Goal: Use online tool/utility: Utilize a website feature to perform a specific function

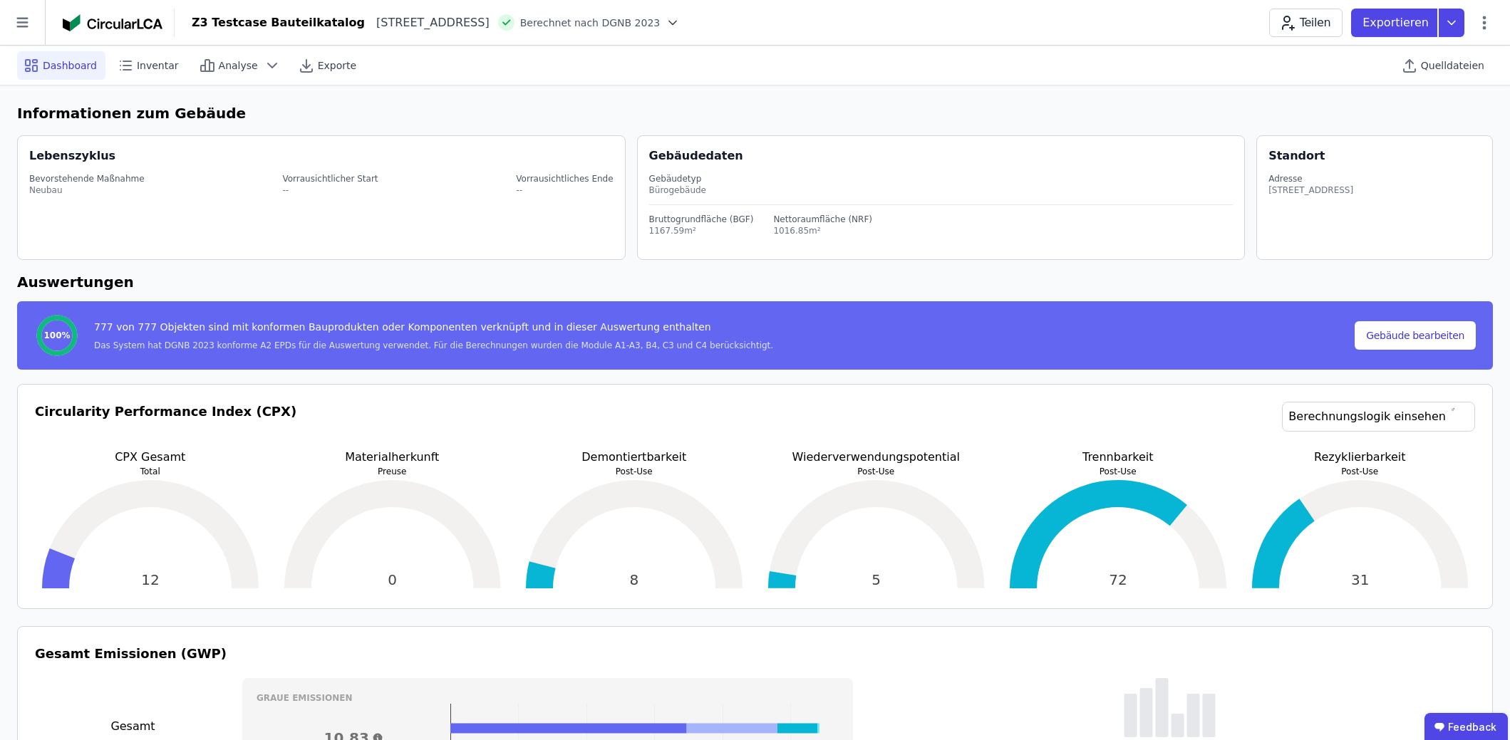
select select "**********"
select select "*"
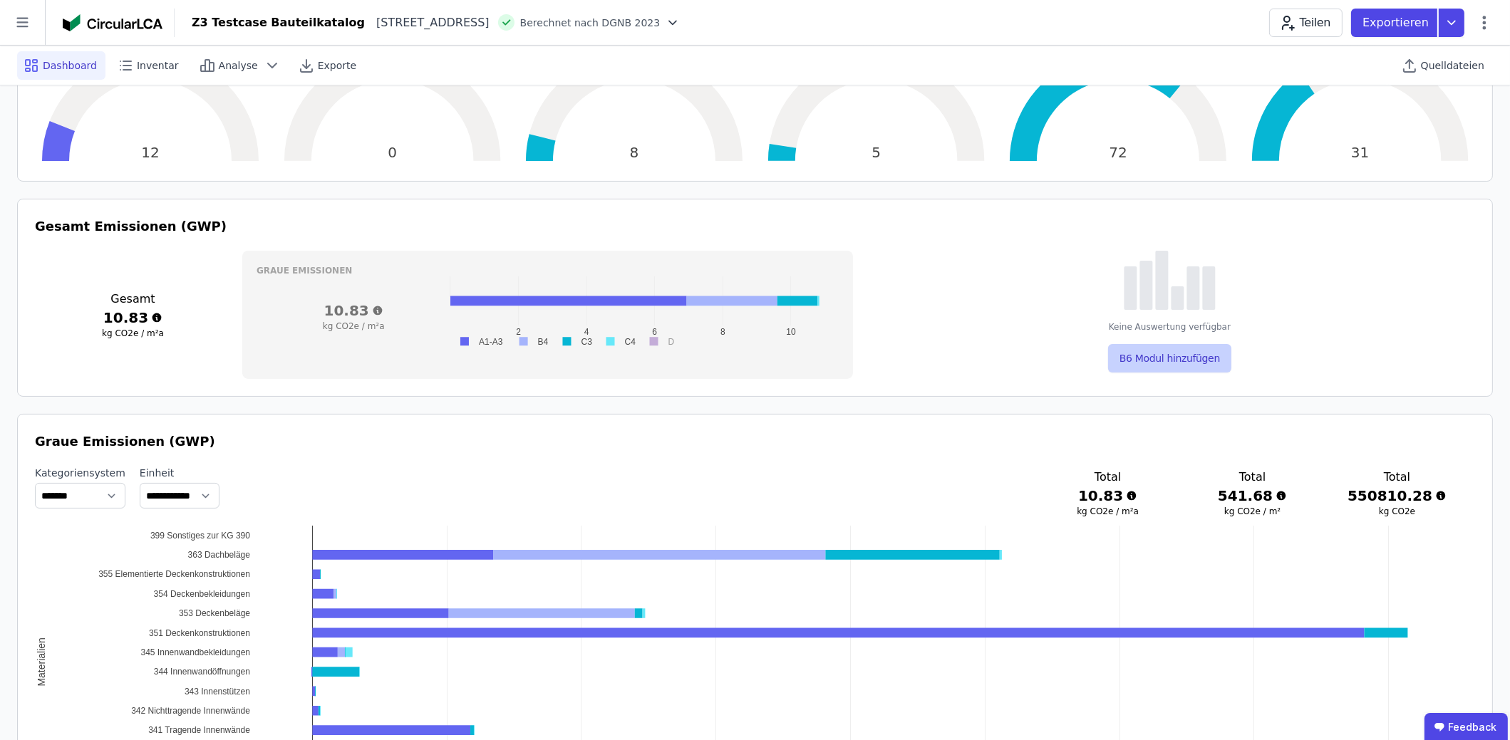
click at [1197, 356] on button "B6 Modul hinzufügen" at bounding box center [1169, 358] width 123 height 29
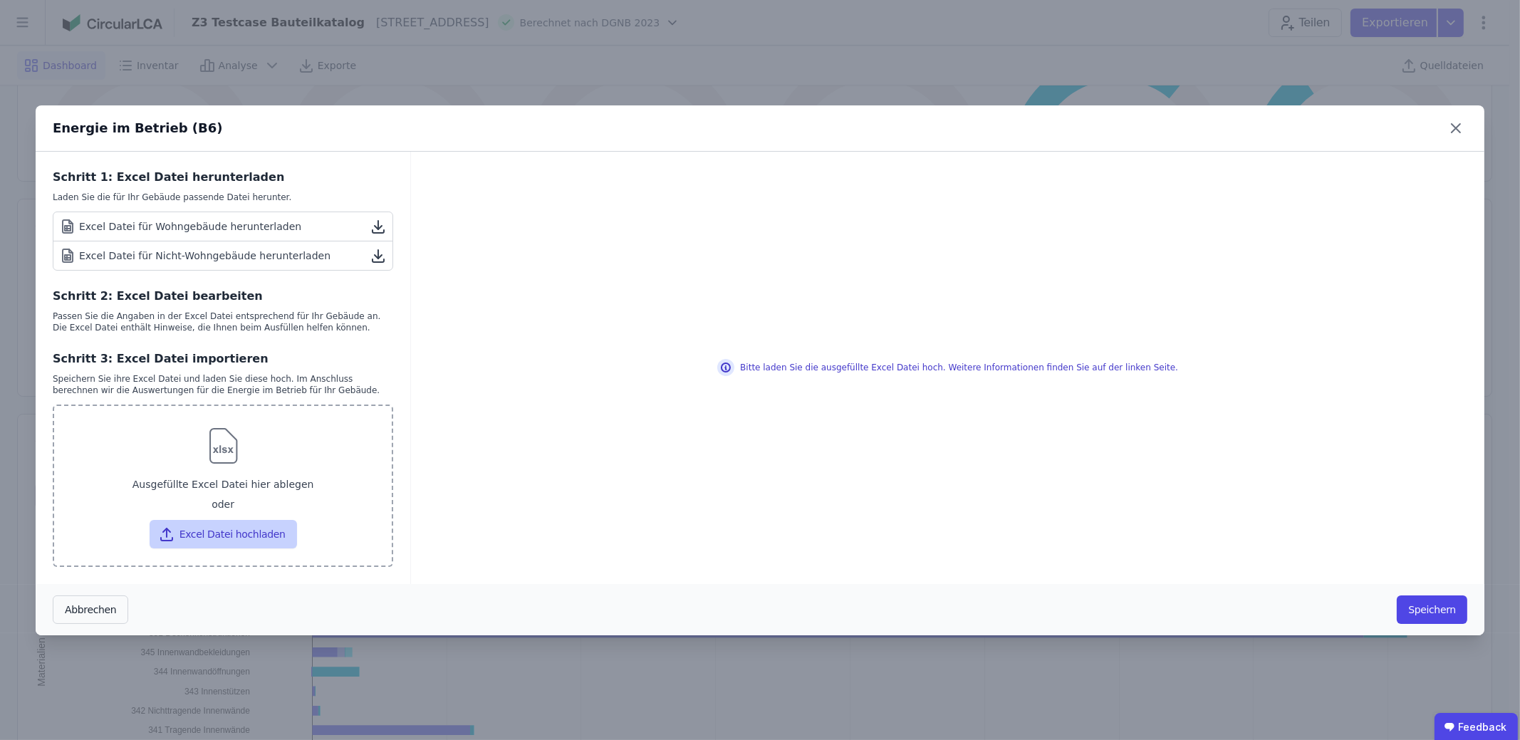
click at [237, 533] on button "Excel Datei hochladen" at bounding box center [223, 534] width 147 height 29
type input "**********"
click at [234, 542] on button "Excel Datei hochladen" at bounding box center [223, 534] width 147 height 29
type input "**********"
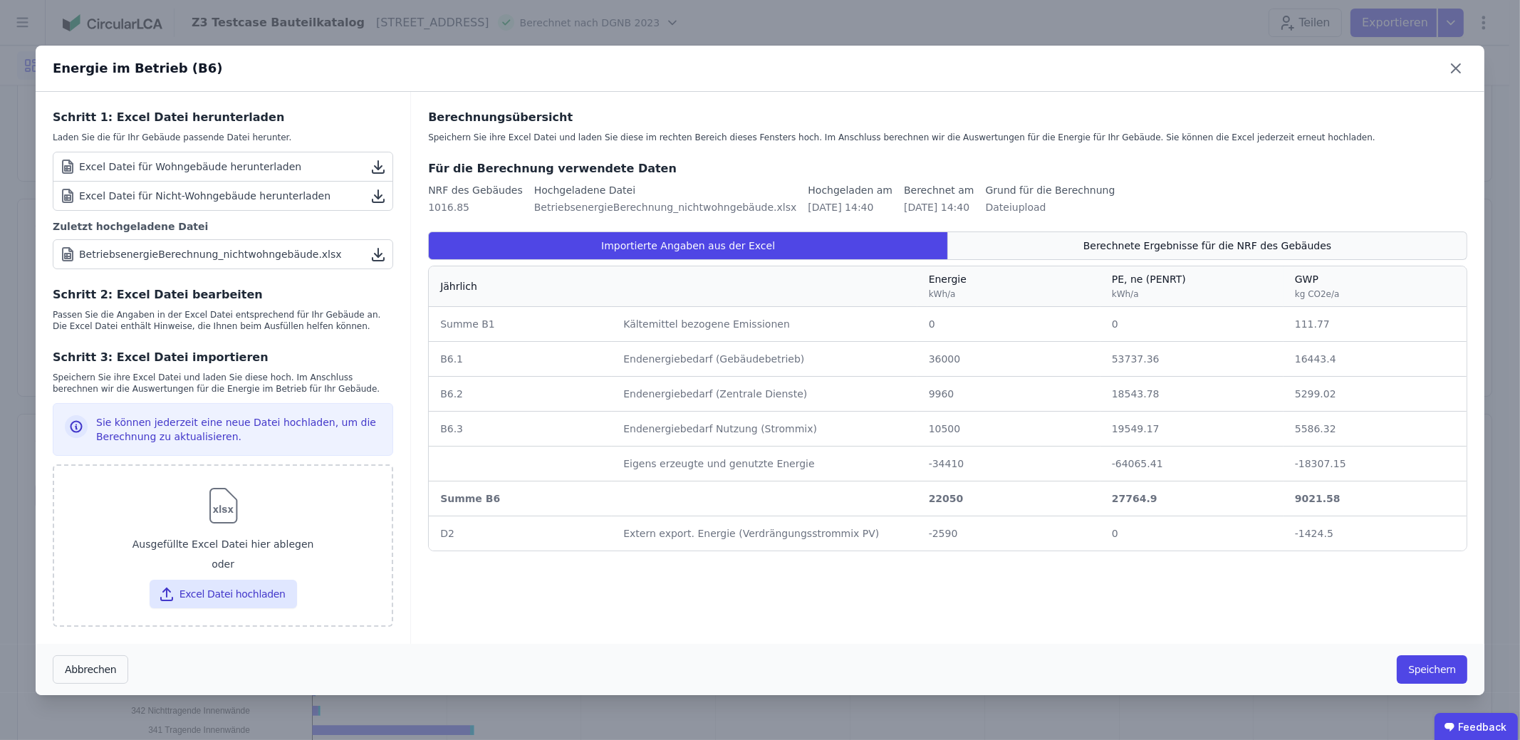
click at [1260, 245] on span "Berechnete Ergebnisse für die NRF des Gebäudes" at bounding box center [1208, 246] width 248 height 14
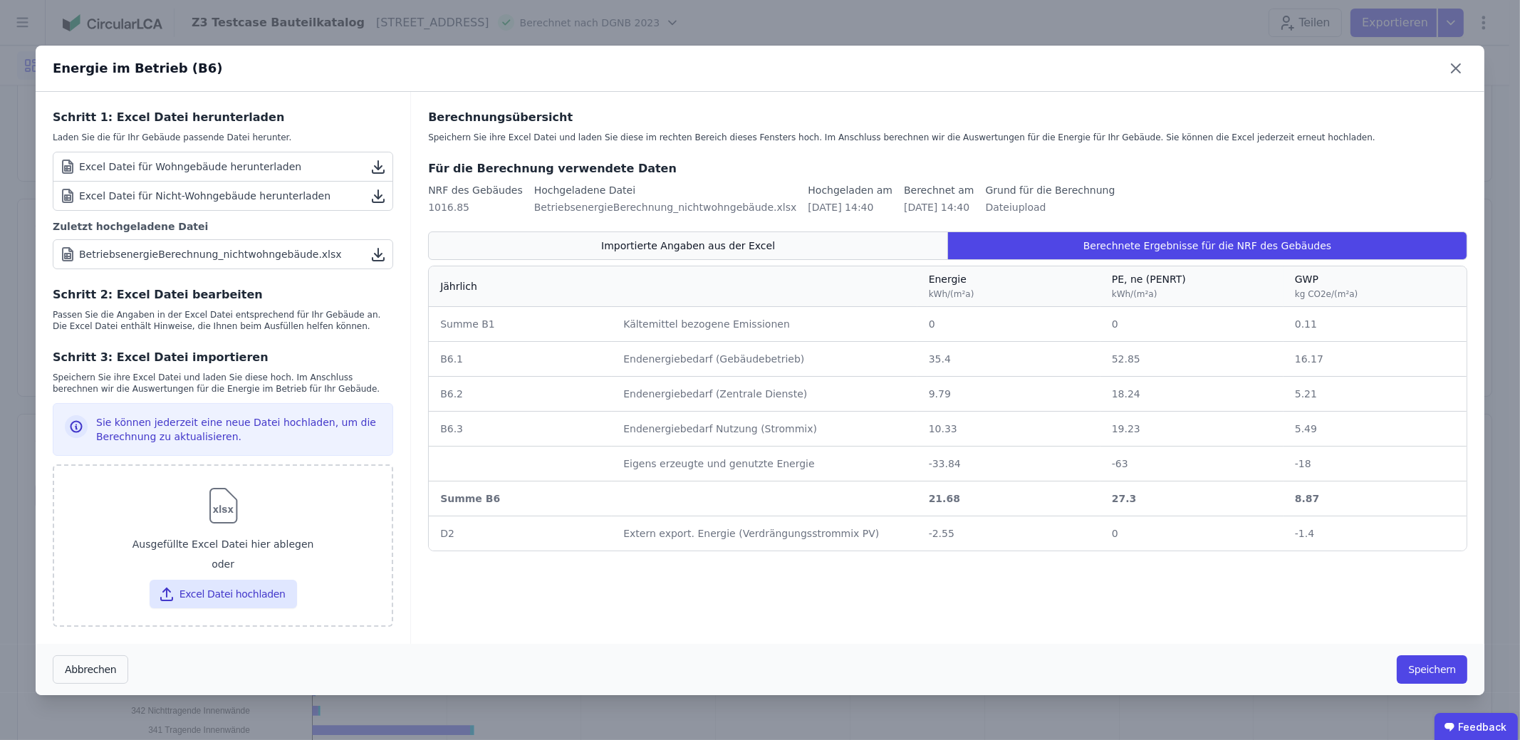
click at [778, 257] on div "Importierte Angaben aus der Excel" at bounding box center [688, 246] width 520 height 29
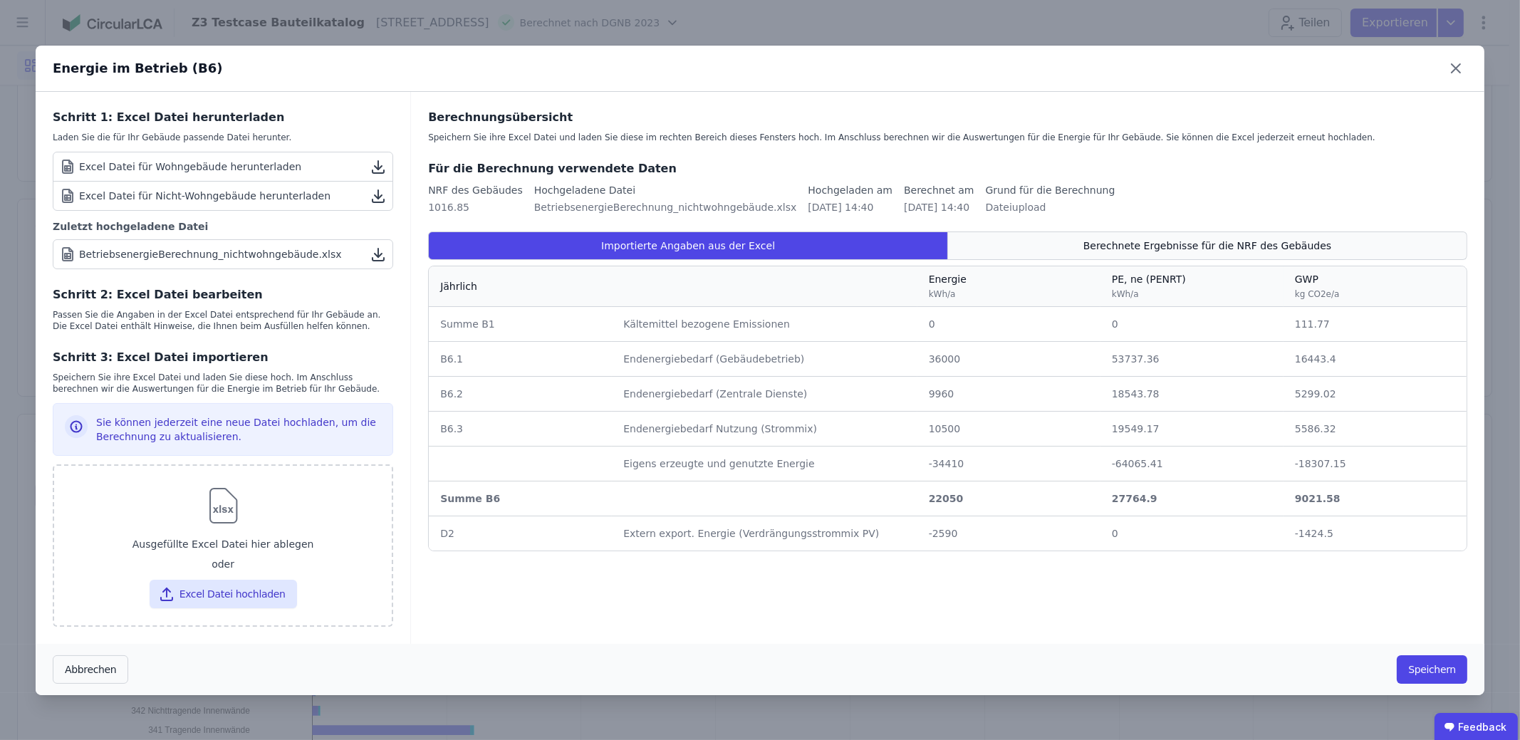
click at [1134, 246] on span "Berechnete Ergebnisse für die NRF des Gebäudes" at bounding box center [1208, 246] width 248 height 14
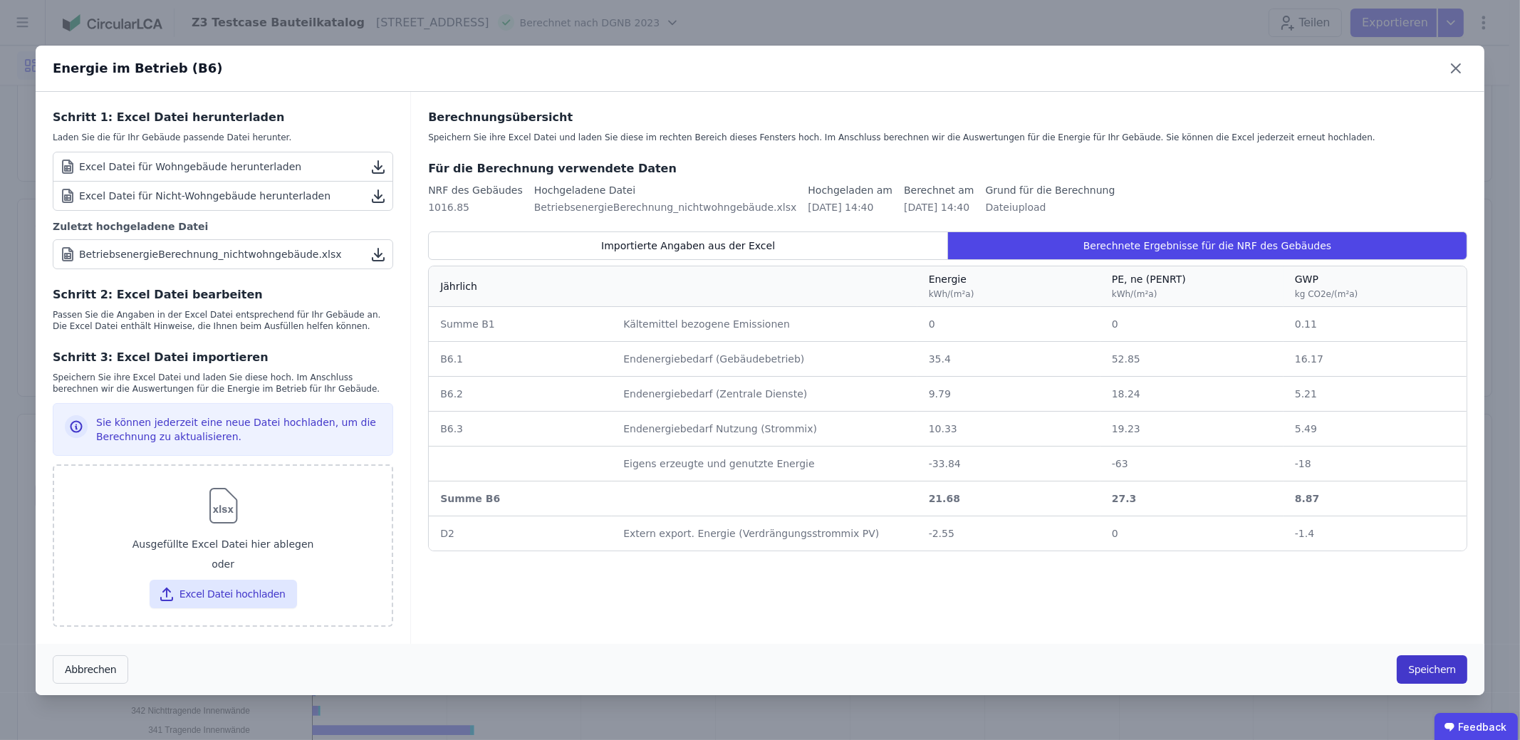
click at [1419, 670] on button "Speichern" at bounding box center [1432, 670] width 71 height 29
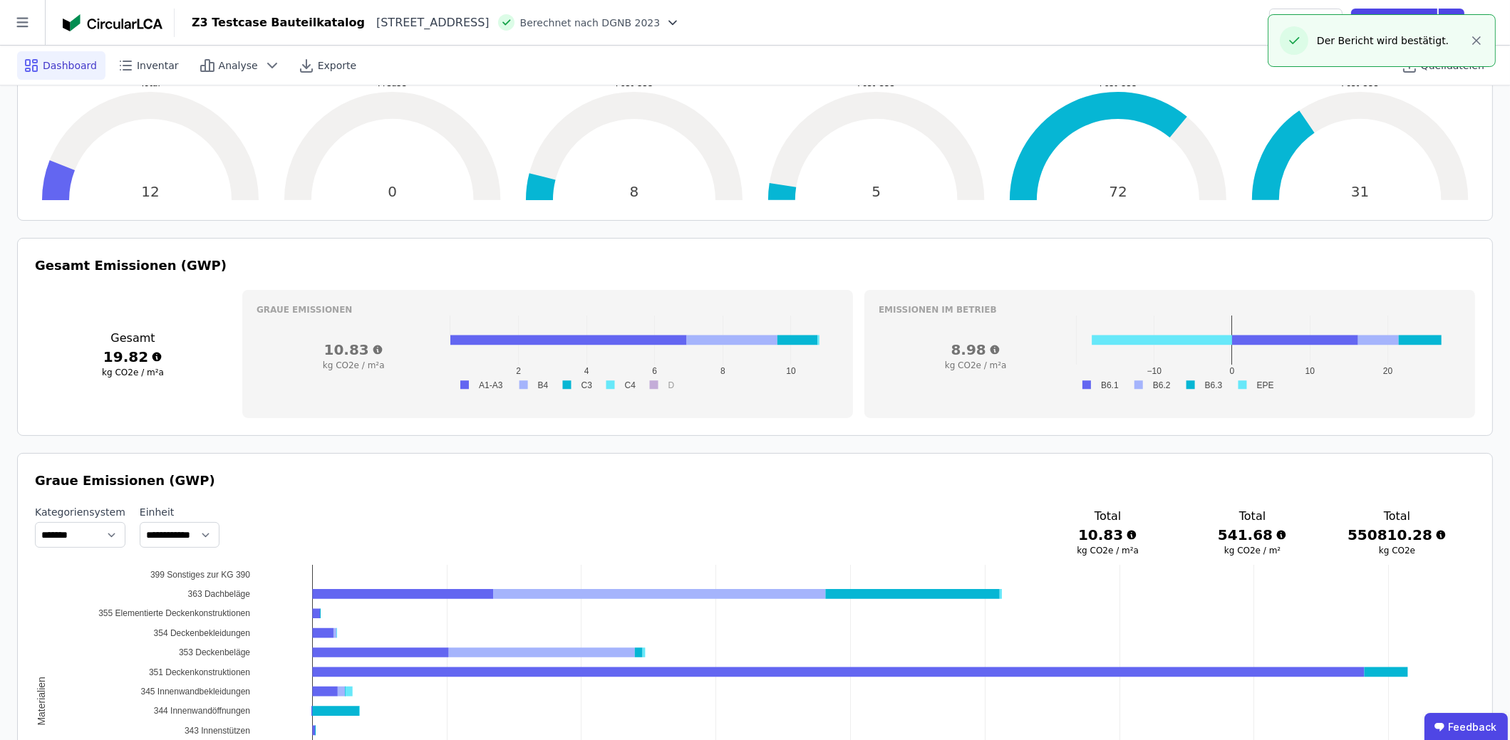
scroll to position [356, 0]
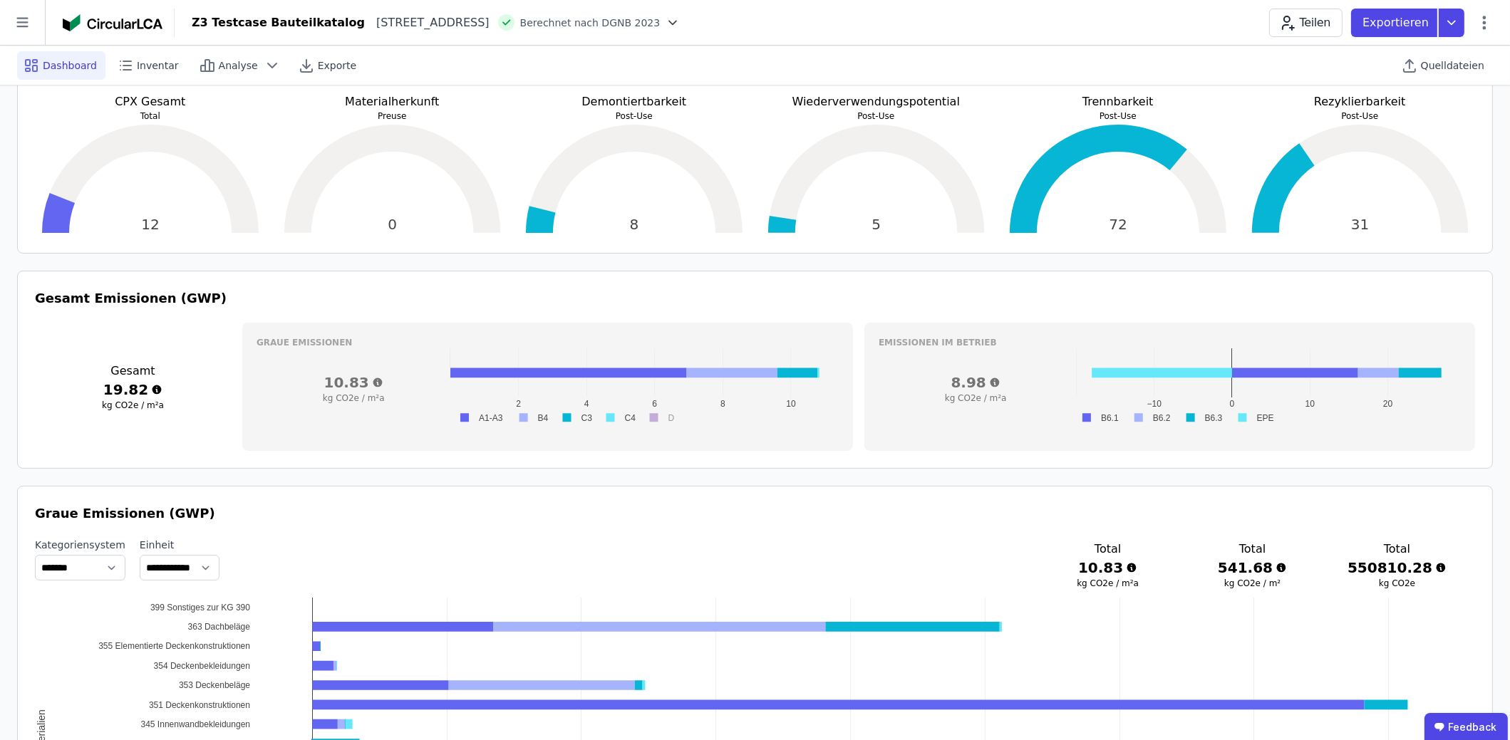
click at [1476, 16] on icon at bounding box center [1484, 22] width 17 height 17
click at [1457, 111] on span "Energie im Betrieb (B6)" at bounding box center [1423, 114] width 115 height 29
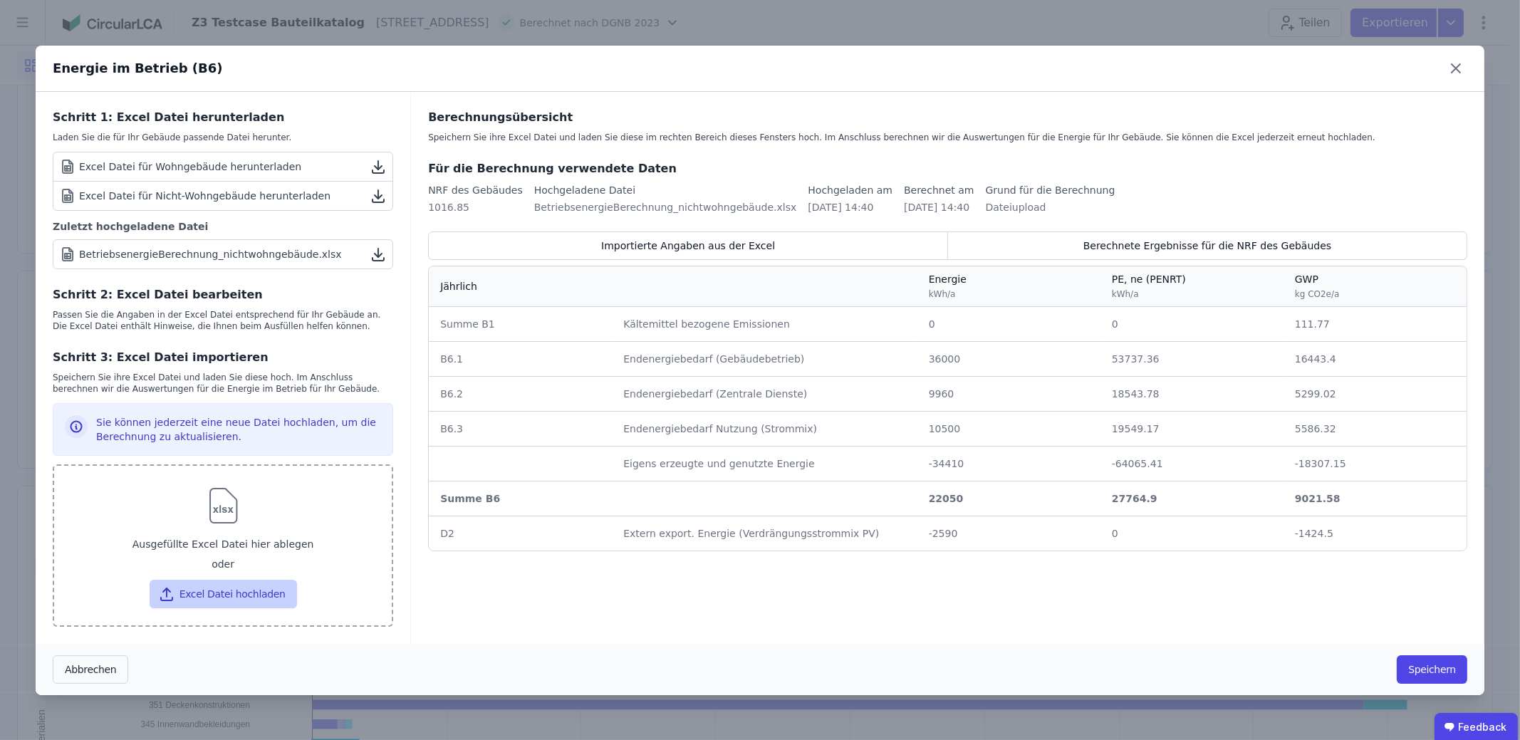
click at [232, 601] on button "Excel Datei hochladen" at bounding box center [223, 594] width 147 height 29
type input "**********"
click at [274, 594] on button "Excel Datei hochladen" at bounding box center [223, 594] width 147 height 29
type input "**********"
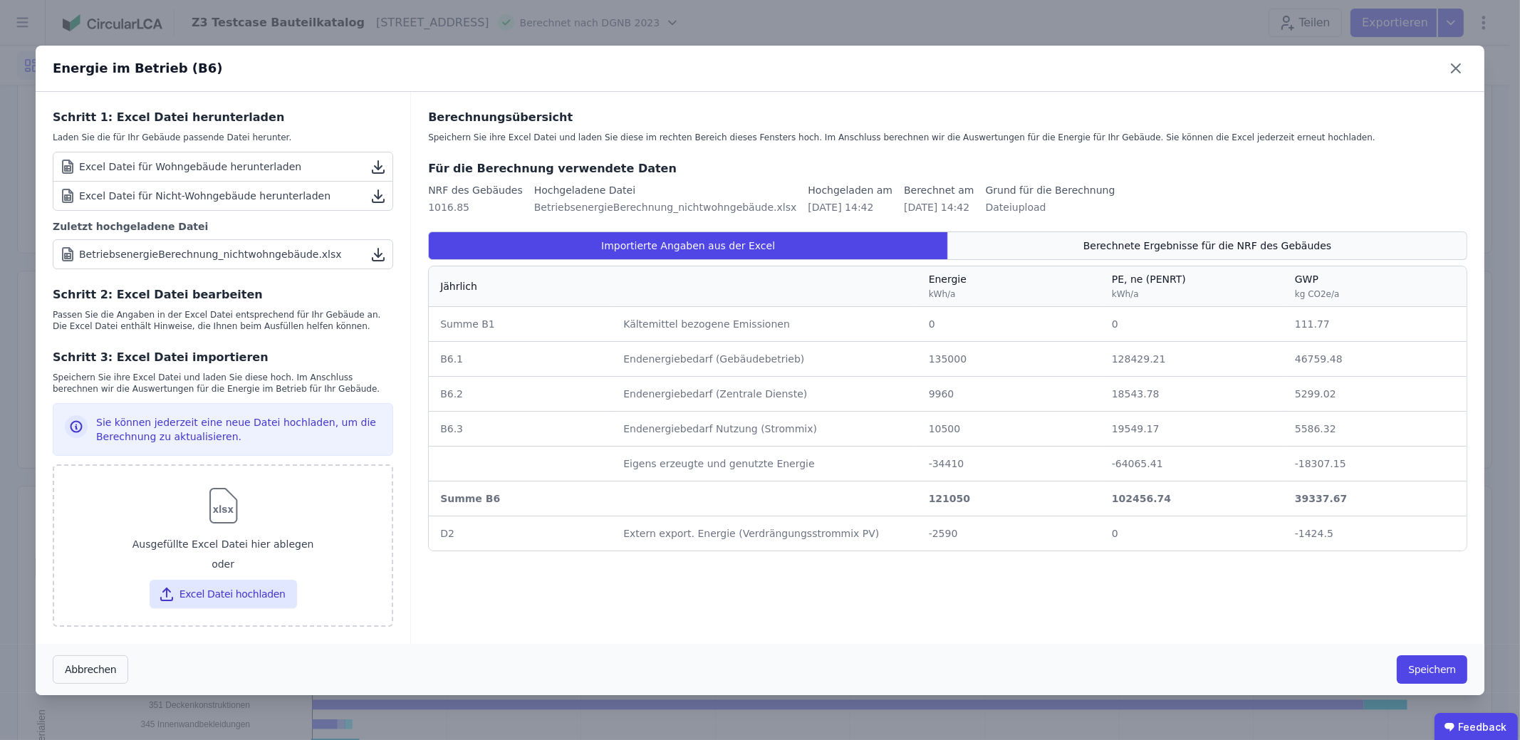
click at [1065, 244] on div "Berechnete Ergebnisse für die NRF des Gebäudes" at bounding box center [1207, 246] width 519 height 29
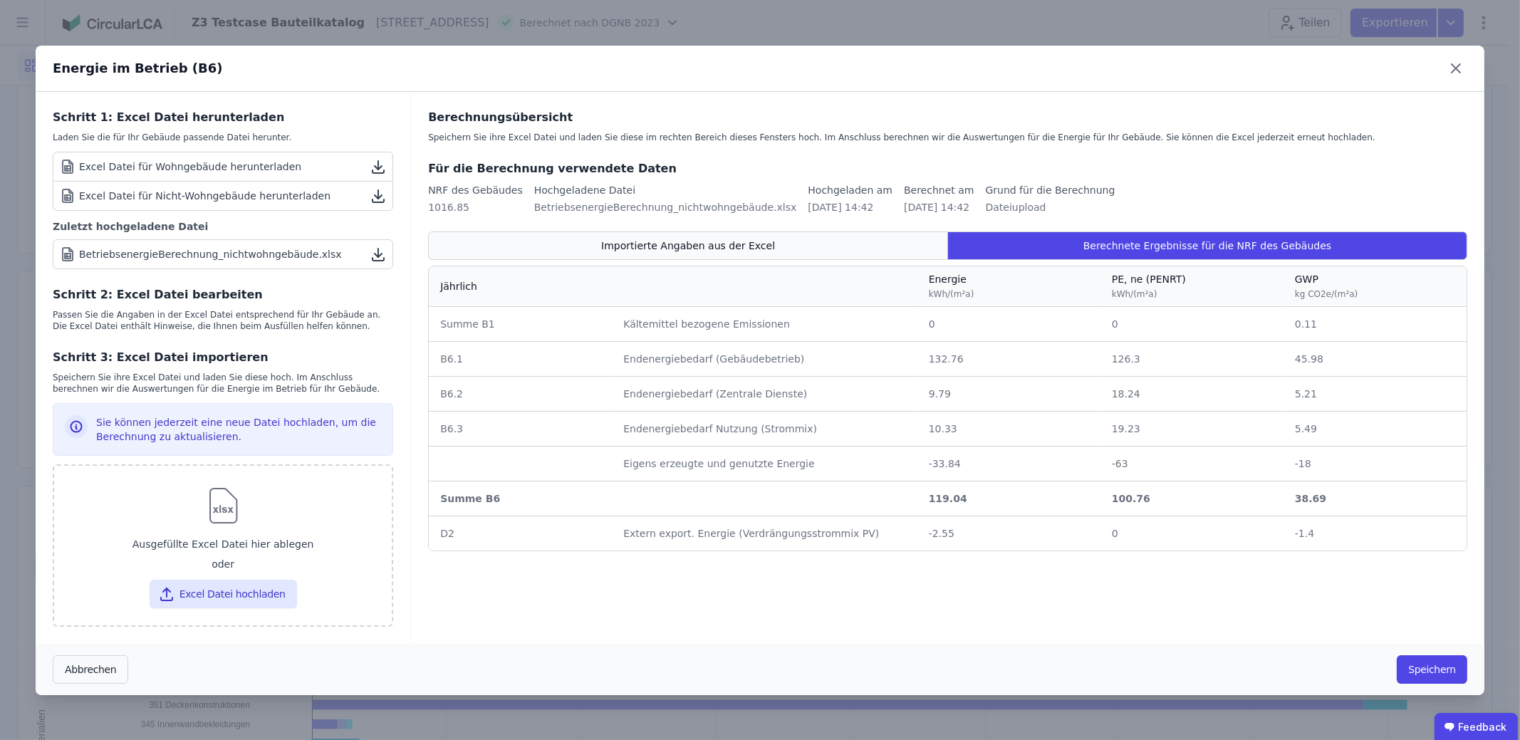
click at [805, 242] on div "Importierte Angaben aus der Excel" at bounding box center [688, 246] width 520 height 29
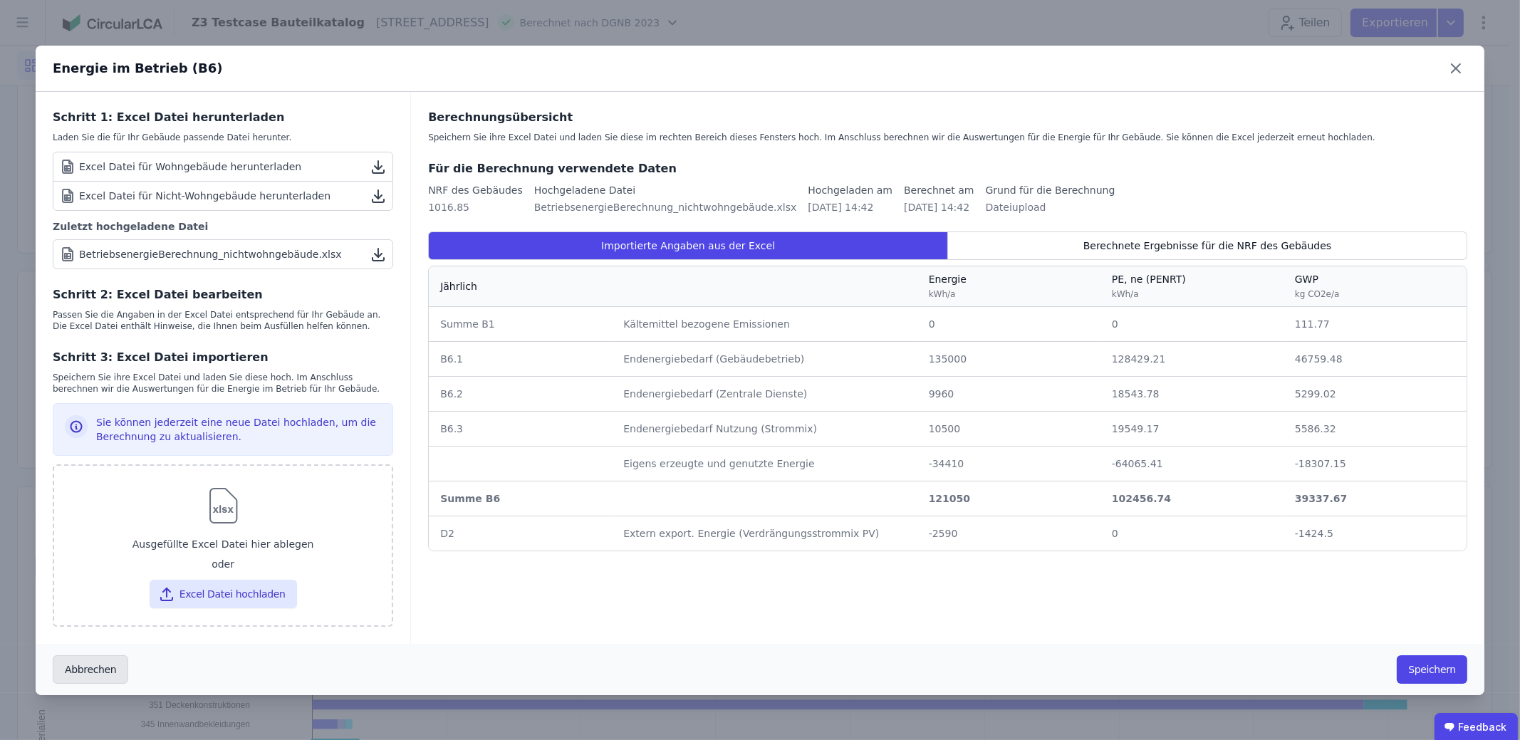
click at [105, 669] on button "Abbrechen" at bounding box center [91, 670] width 76 height 29
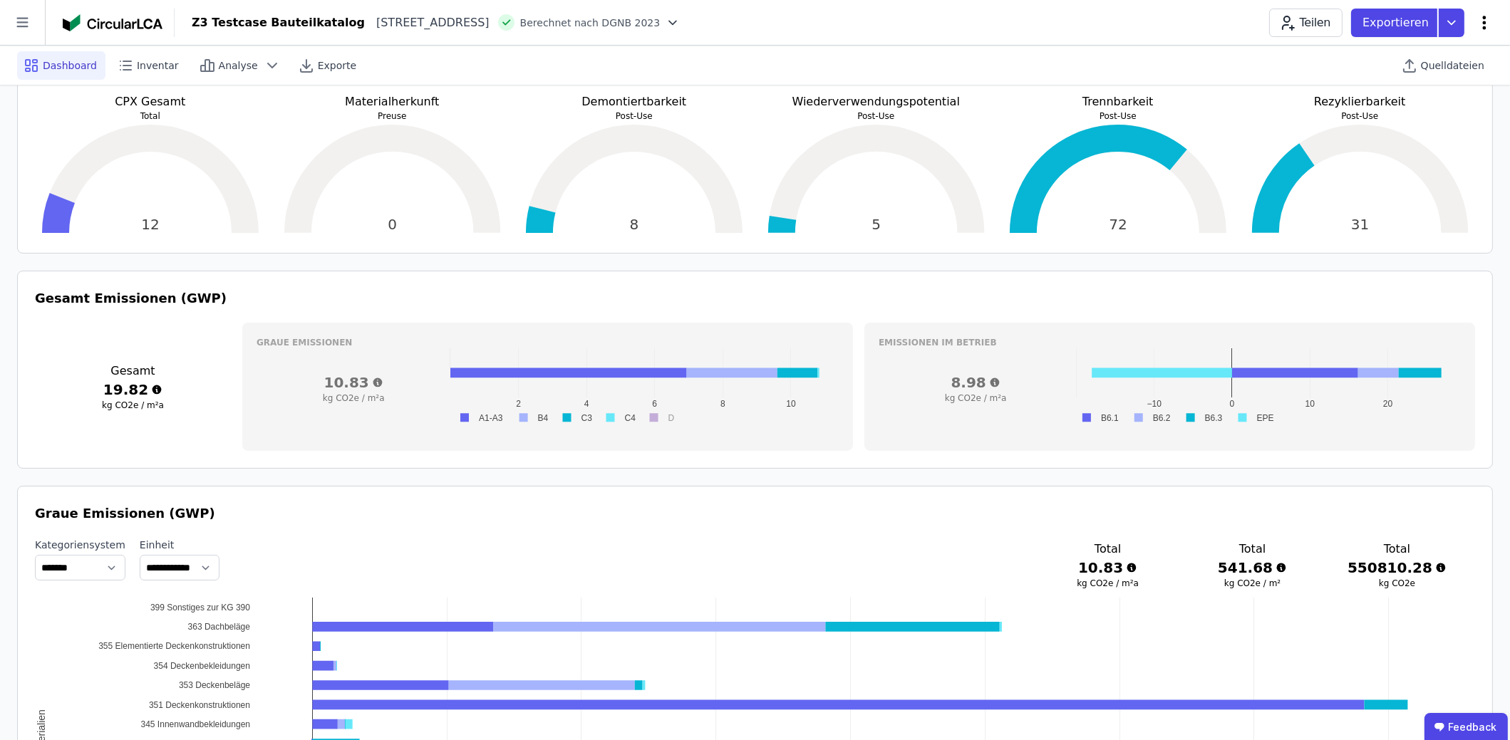
click at [1476, 21] on icon at bounding box center [1484, 22] width 17 height 17
click at [1416, 113] on span "Energie im Betrieb (B6)" at bounding box center [1423, 114] width 115 height 29
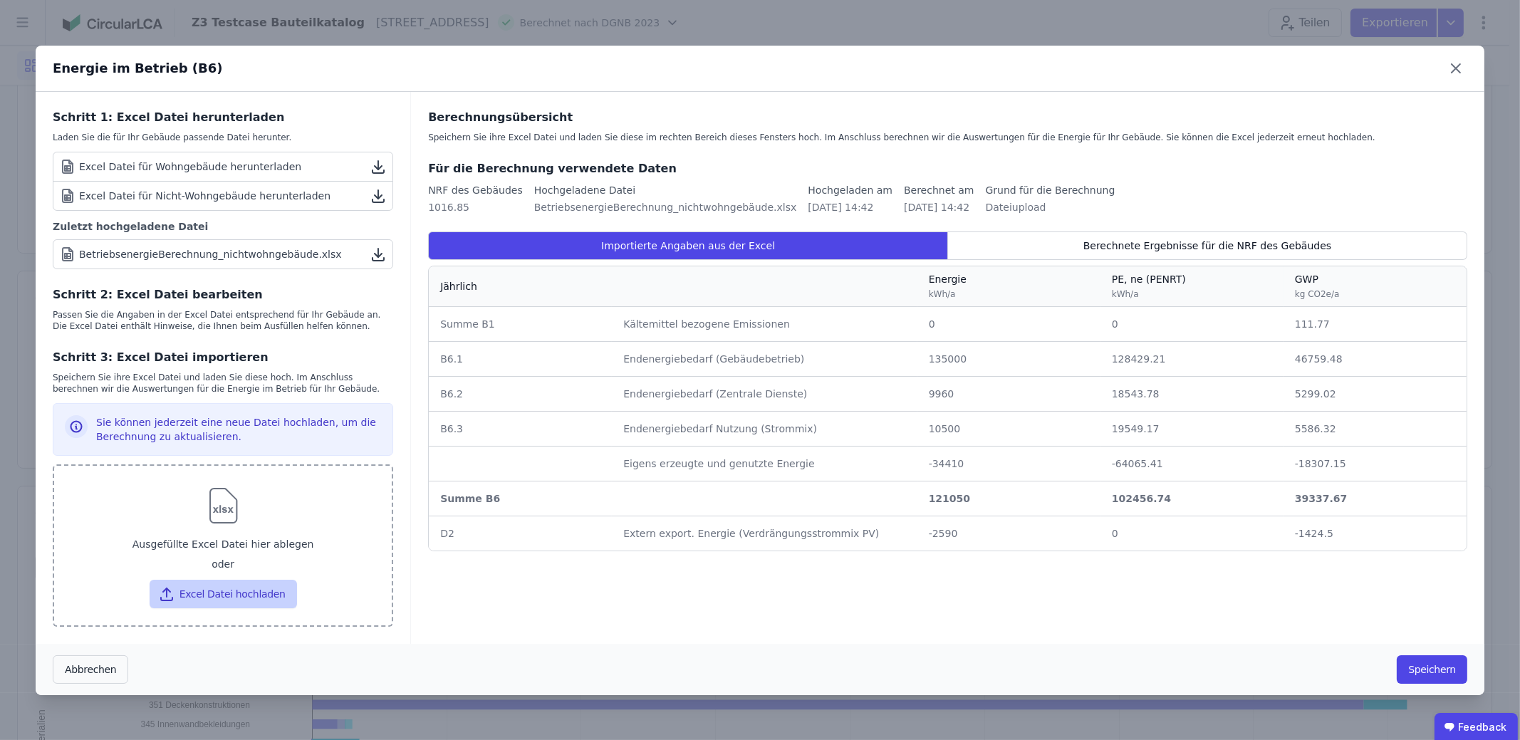
click at [281, 589] on button "Excel Datei hochladen" at bounding box center [223, 594] width 147 height 29
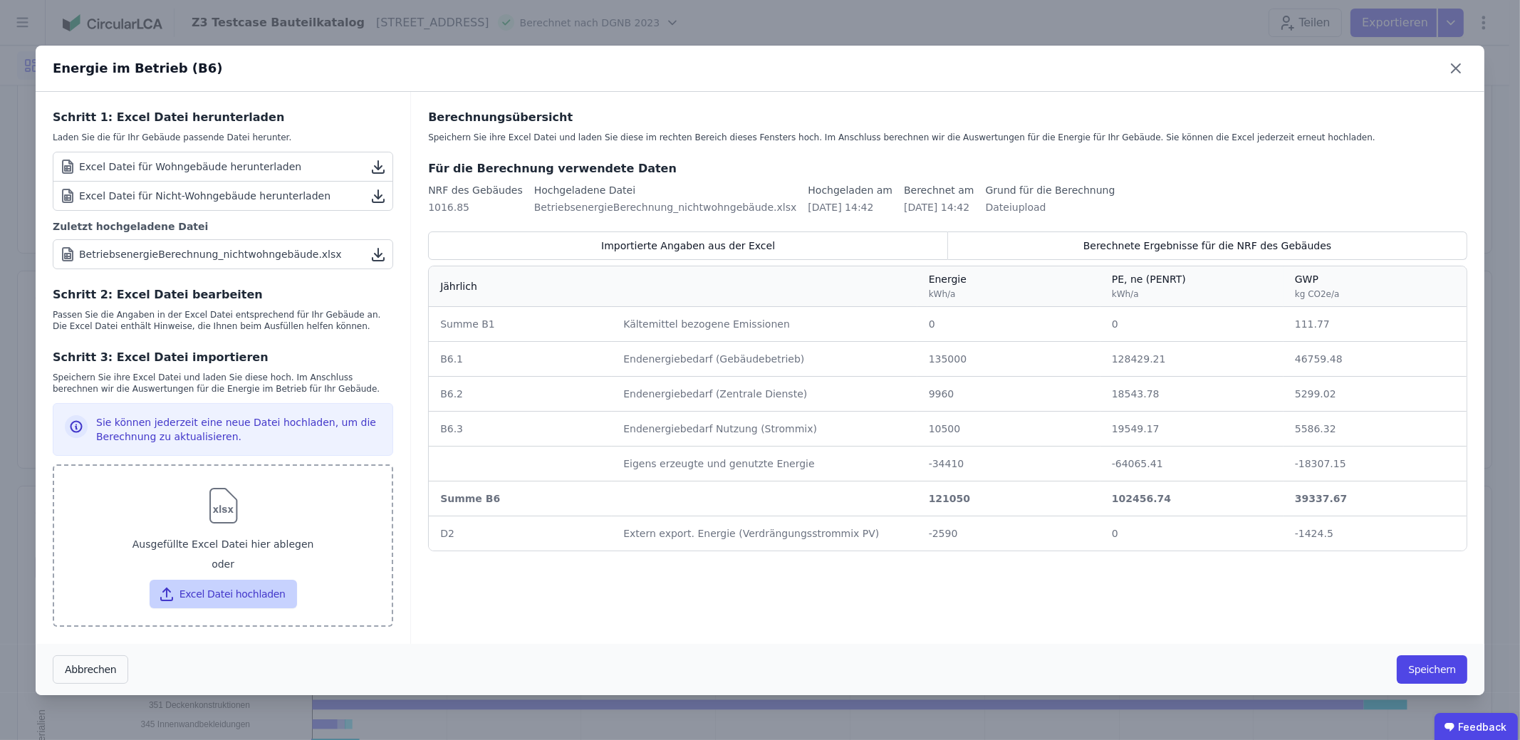
type input "**********"
click at [260, 593] on button "Excel Datei hochladen" at bounding box center [223, 594] width 147 height 29
type input "**********"
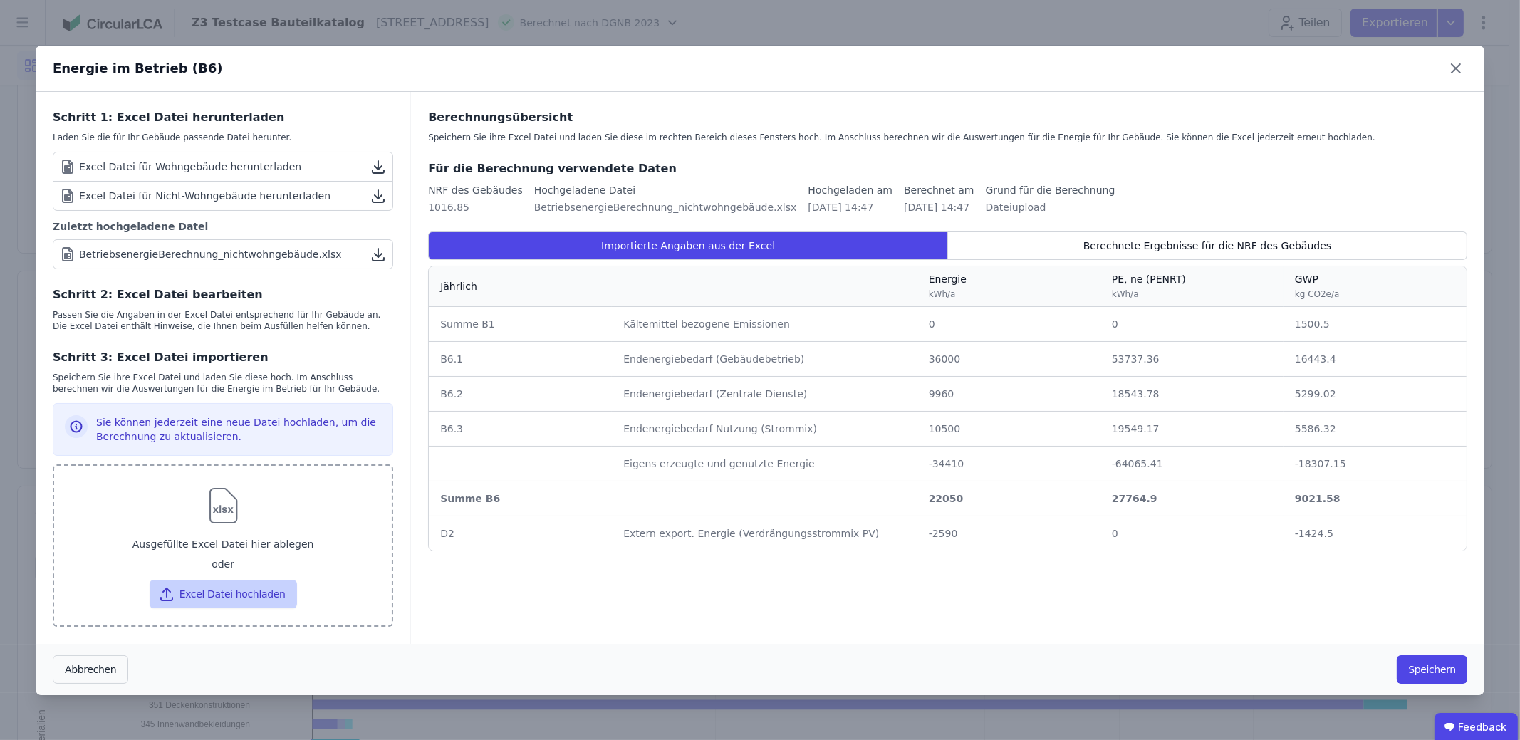
click at [246, 588] on button "Excel Datei hochladen" at bounding box center [223, 594] width 147 height 29
type input "**********"
click at [238, 590] on button "Excel Datei hochladen" at bounding box center [223, 594] width 147 height 29
type input "**********"
click at [1134, 244] on span "Berechnete Ergebnisse für die NRF des Gebäudes" at bounding box center [1208, 246] width 248 height 14
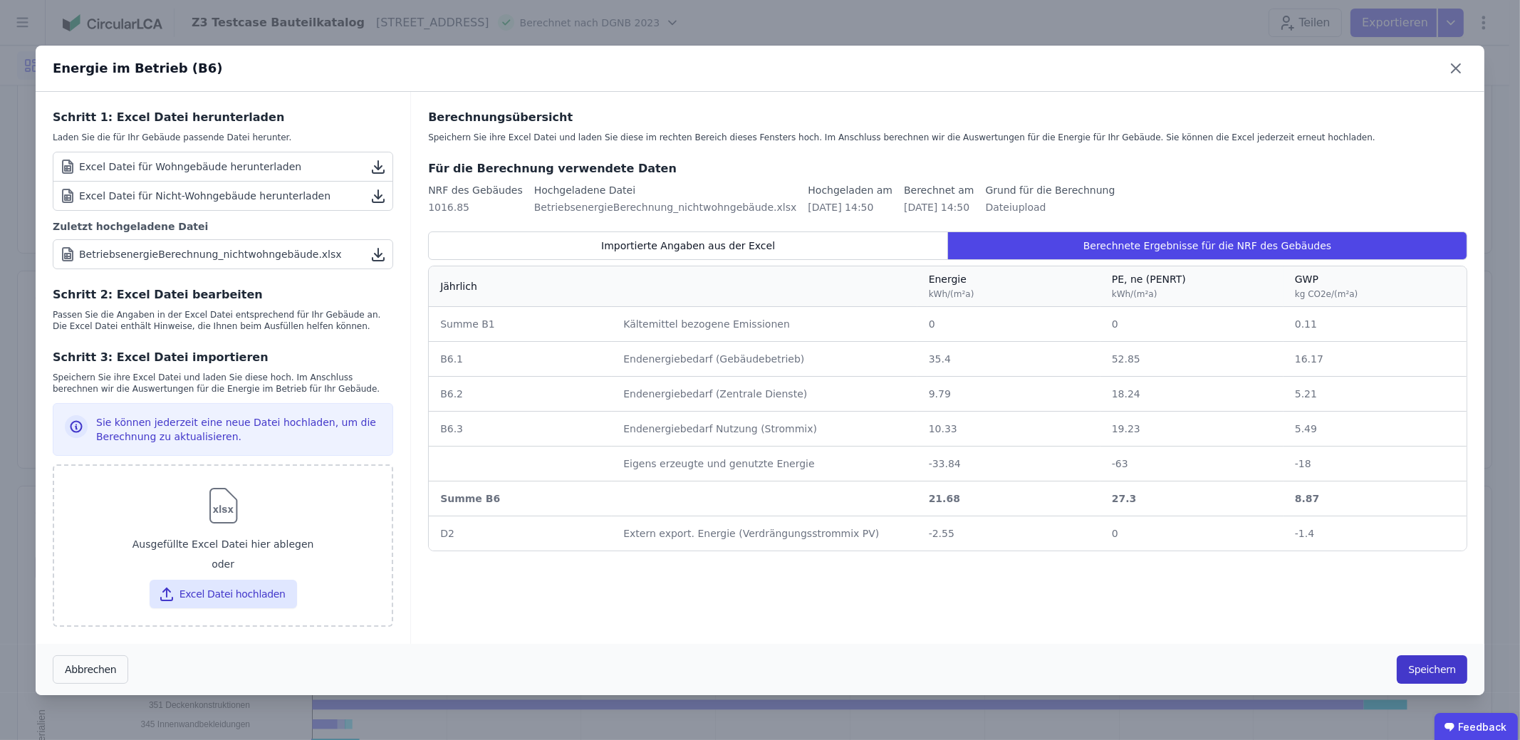
click at [1422, 667] on button "Speichern" at bounding box center [1432, 670] width 71 height 29
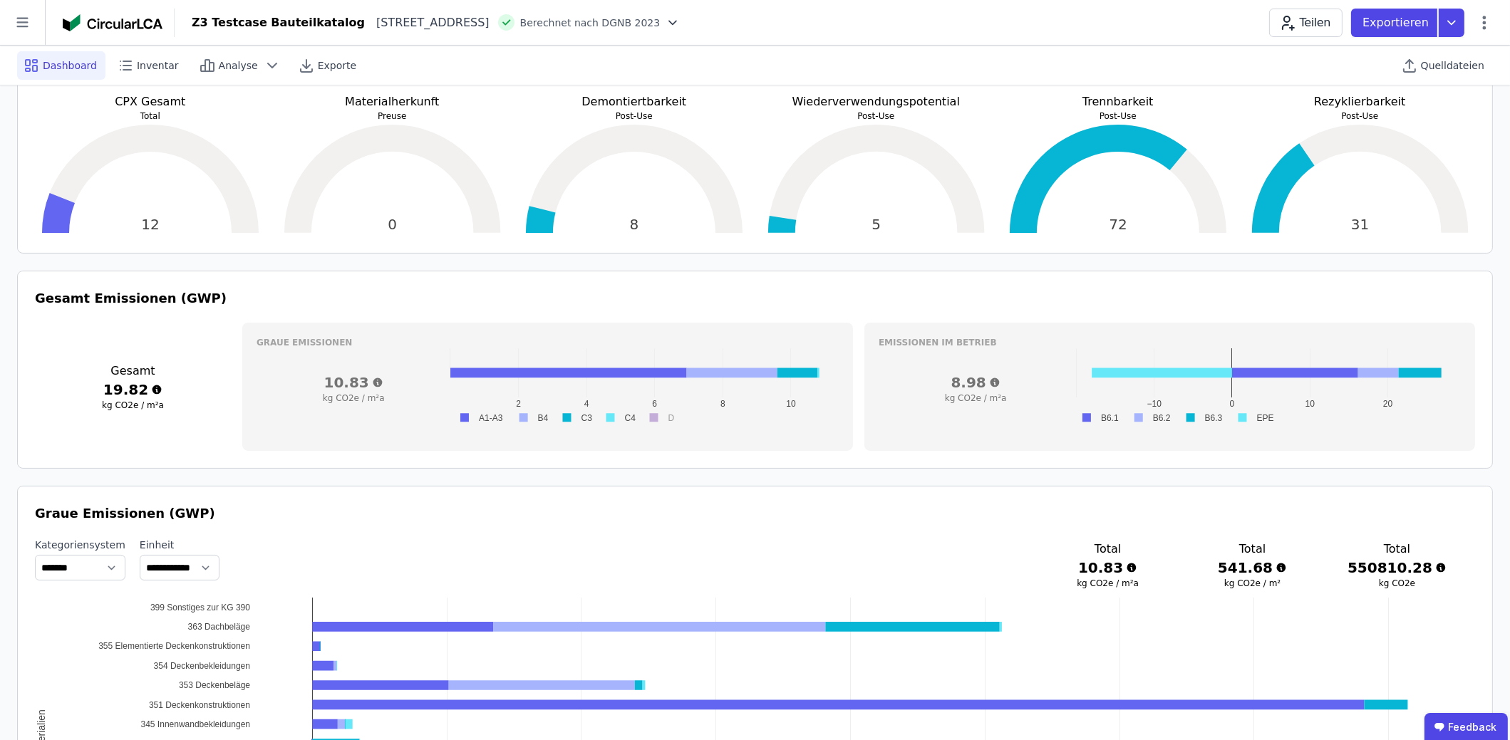
click at [1245, 416] on rect at bounding box center [1251, 418] width 46 height 14
click at [1243, 415] on rect at bounding box center [1251, 418] width 46 height 14
click at [1248, 413] on rect at bounding box center [1251, 418] width 46 height 14
click at [1244, 414] on rect at bounding box center [1251, 418] width 46 height 14
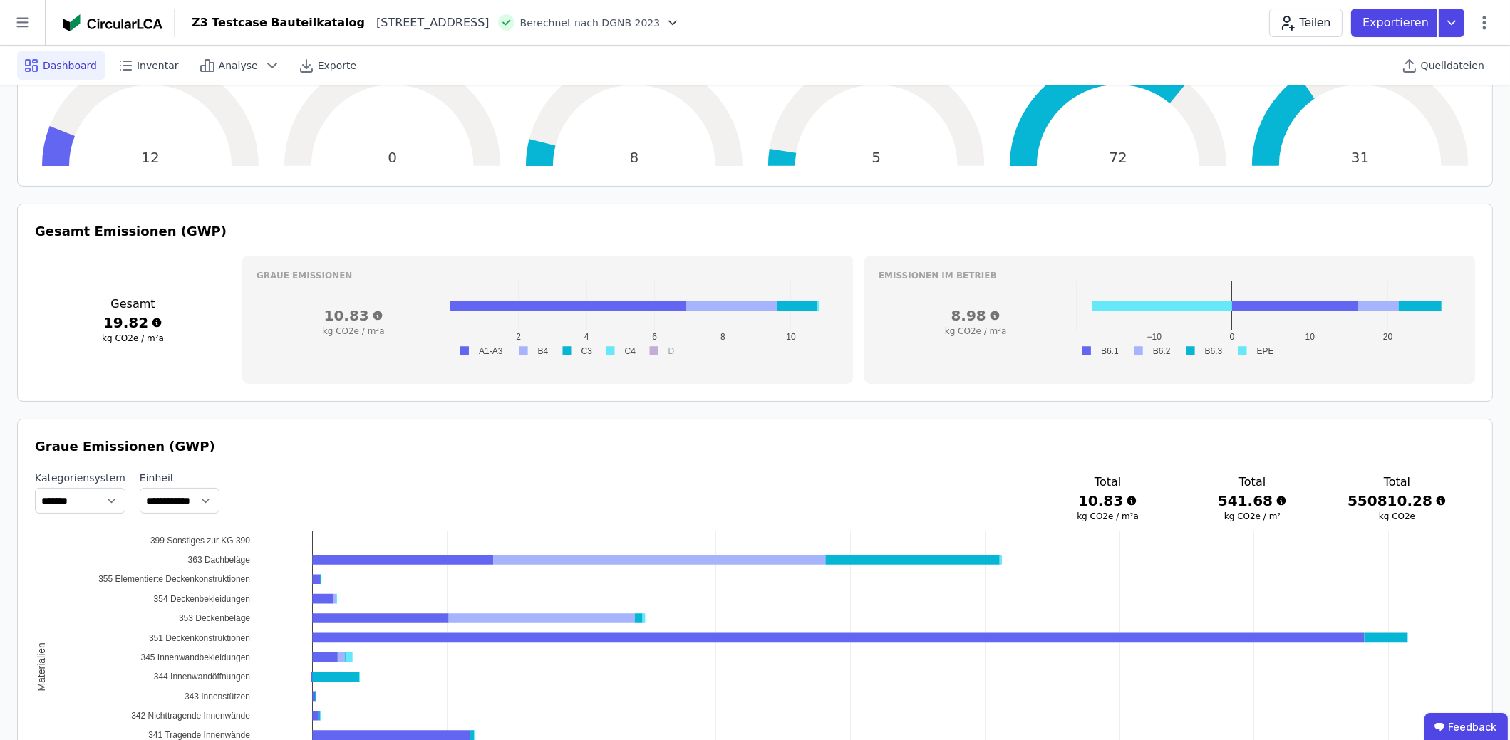
scroll to position [284, 0]
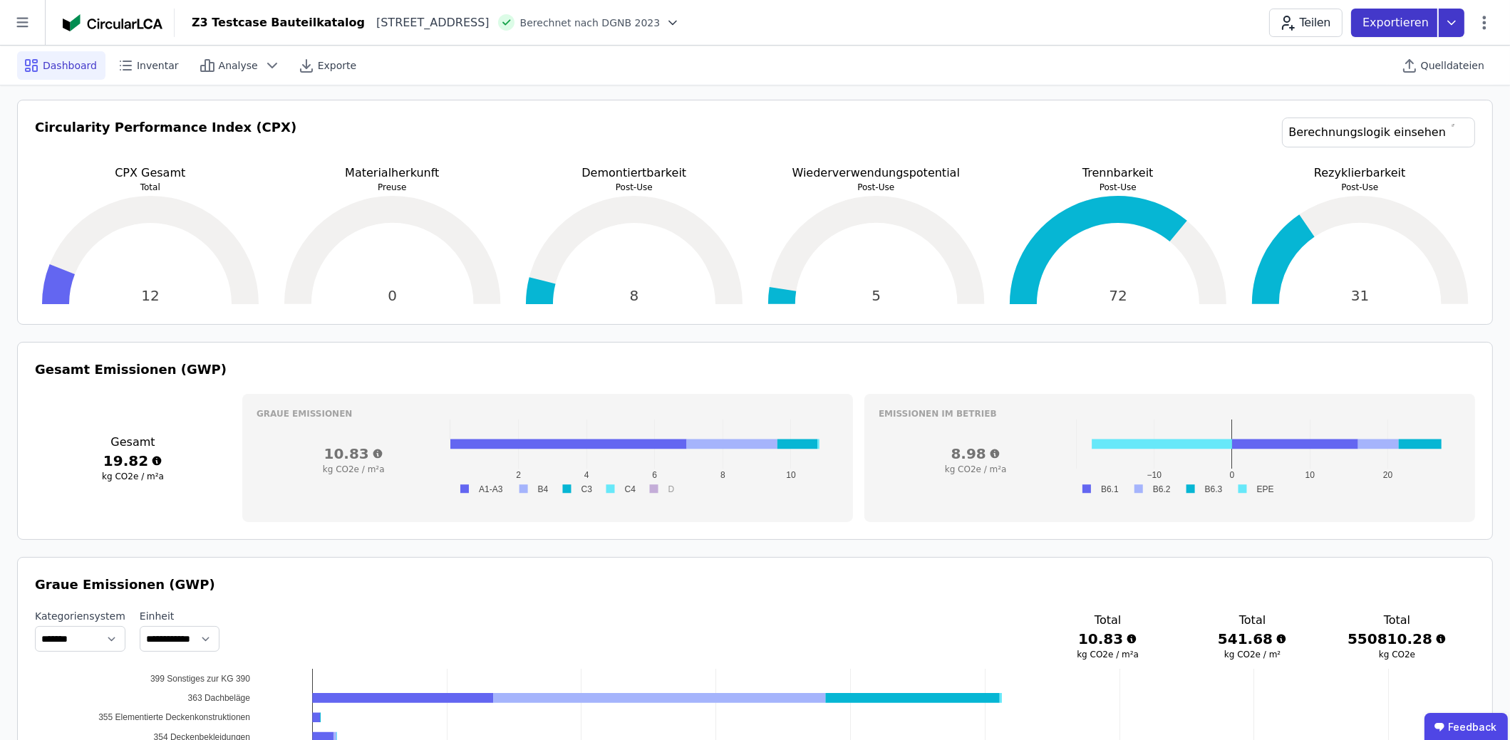
click at [1450, 20] on icon at bounding box center [1452, 23] width 26 height 29
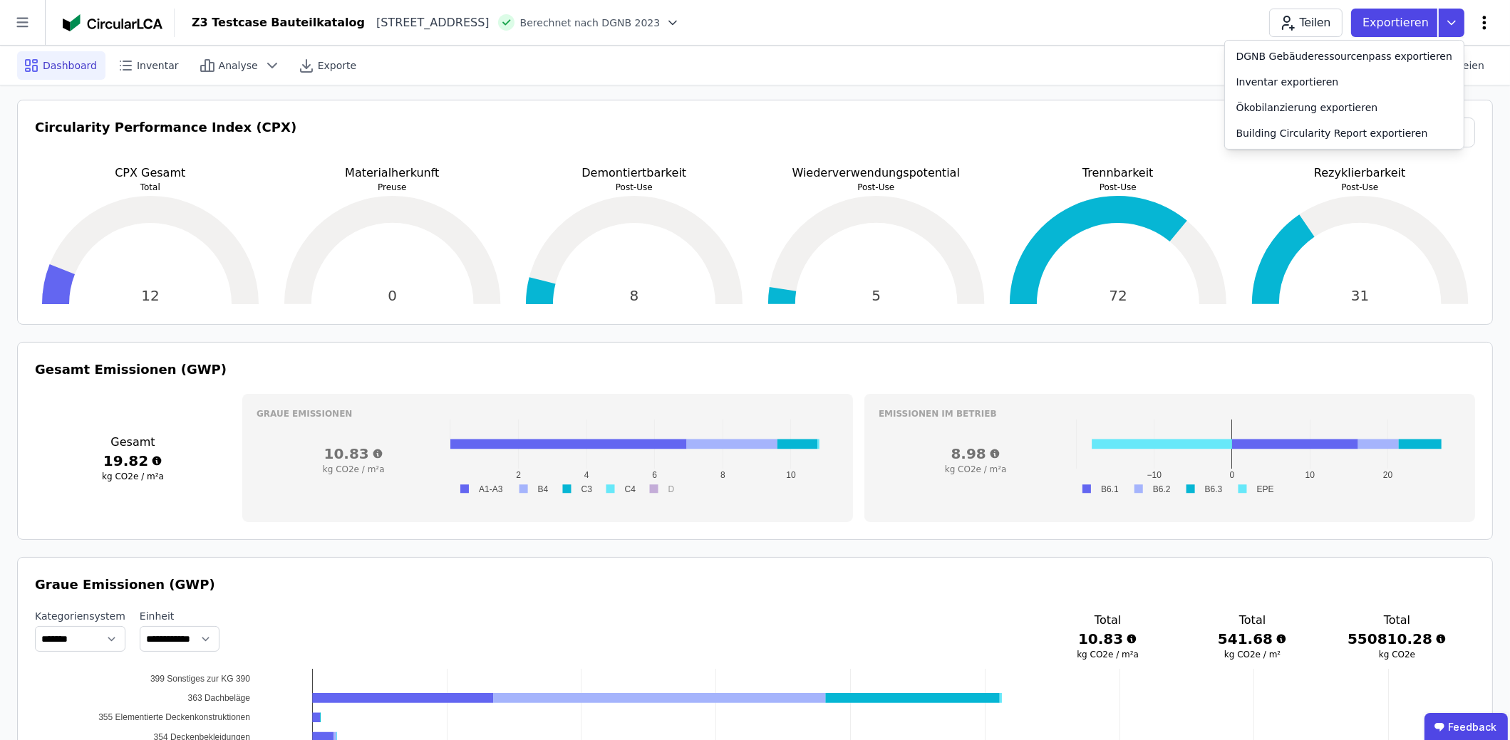
click at [1481, 15] on icon at bounding box center [1484, 22] width 17 height 17
click at [1476, 29] on icon at bounding box center [1484, 22] width 17 height 17
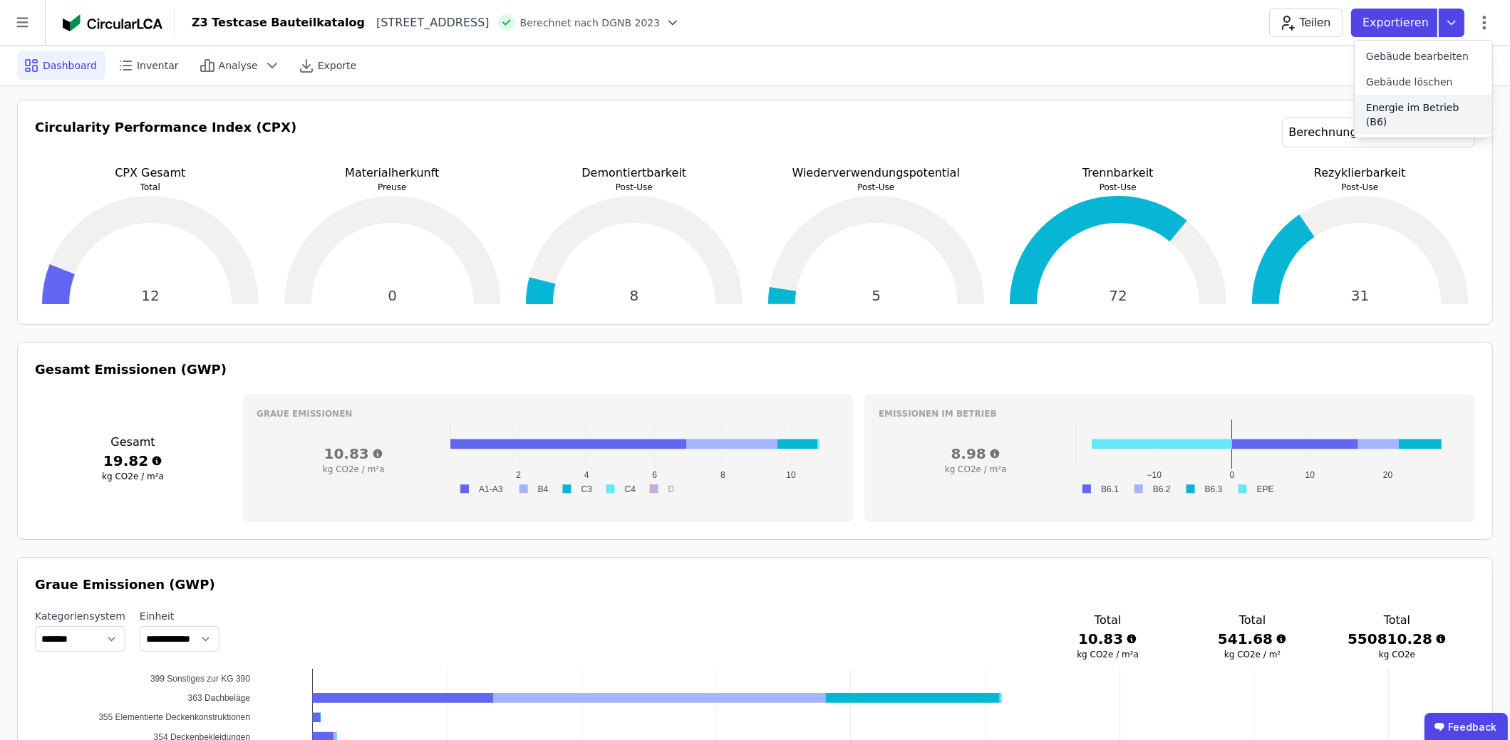
click at [1450, 113] on span "Energie im Betrieb (B6)" at bounding box center [1423, 114] width 115 height 29
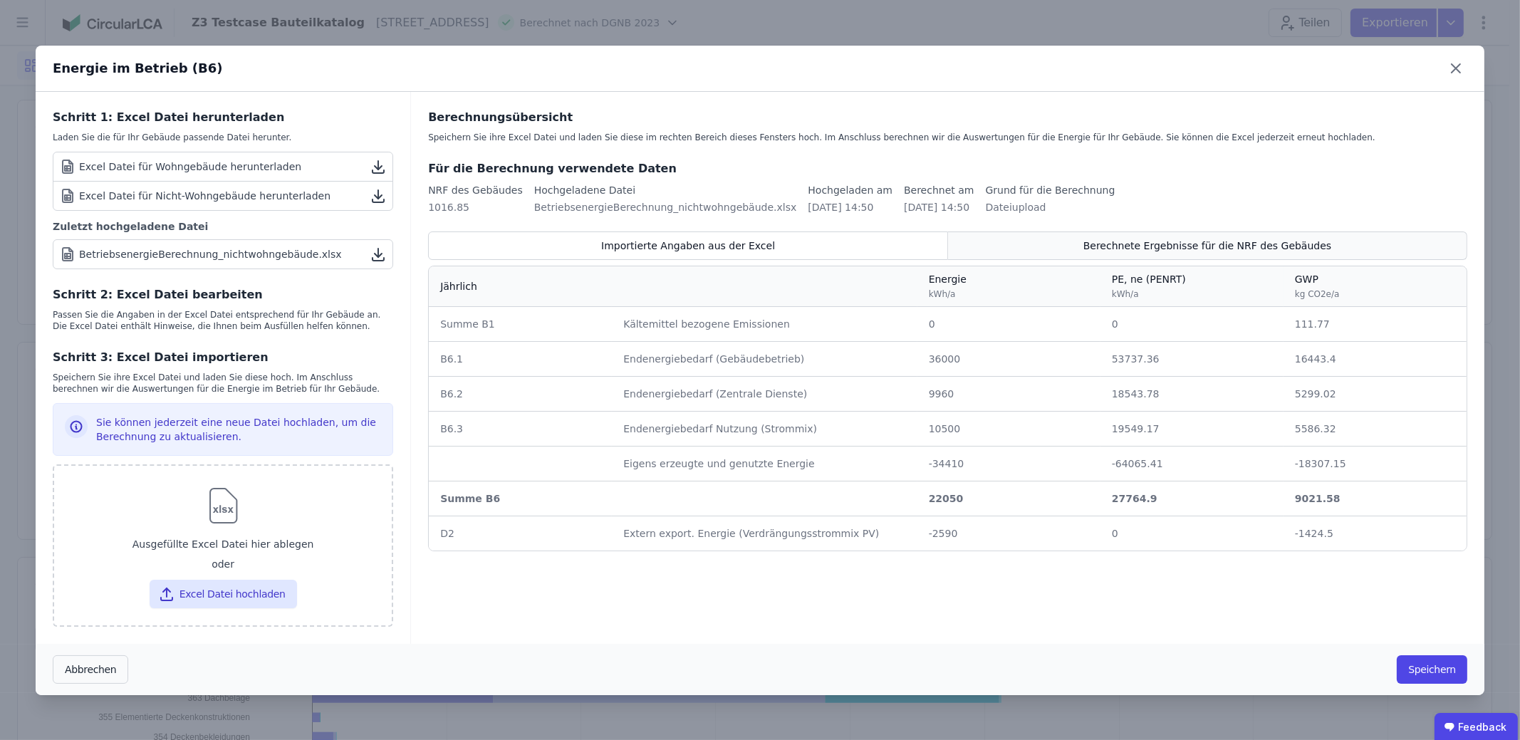
click at [1268, 247] on span "Berechnete Ergebnisse für die NRF des Gebäudes" at bounding box center [1208, 246] width 248 height 14
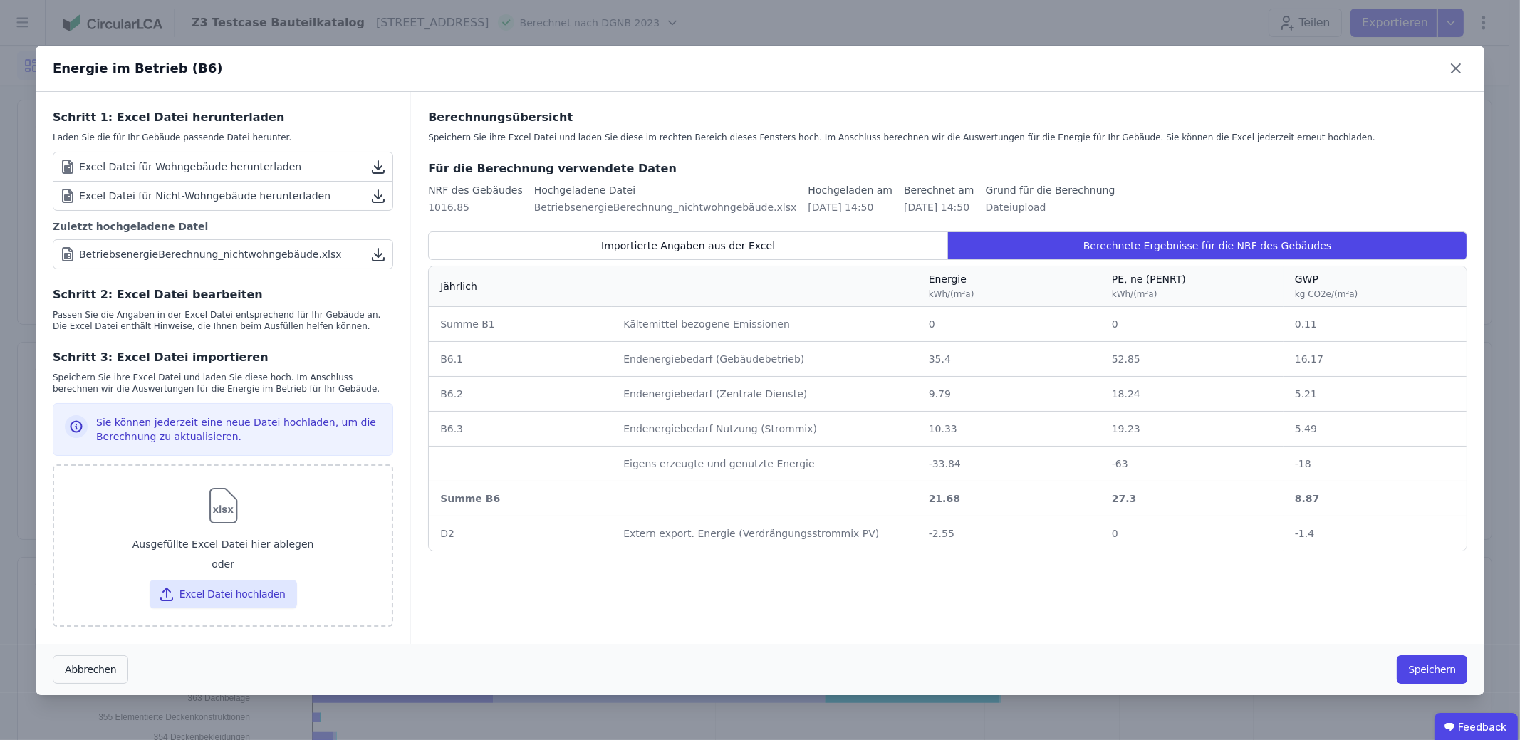
click at [834, 261] on div "Importierte Angaben aus der Excel Berechnete Ergebnisse für die NRF des Gebäude…" at bounding box center [948, 392] width 1040 height 320
click at [834, 240] on div "Importierte Angaben aus der Excel" at bounding box center [688, 246] width 520 height 29
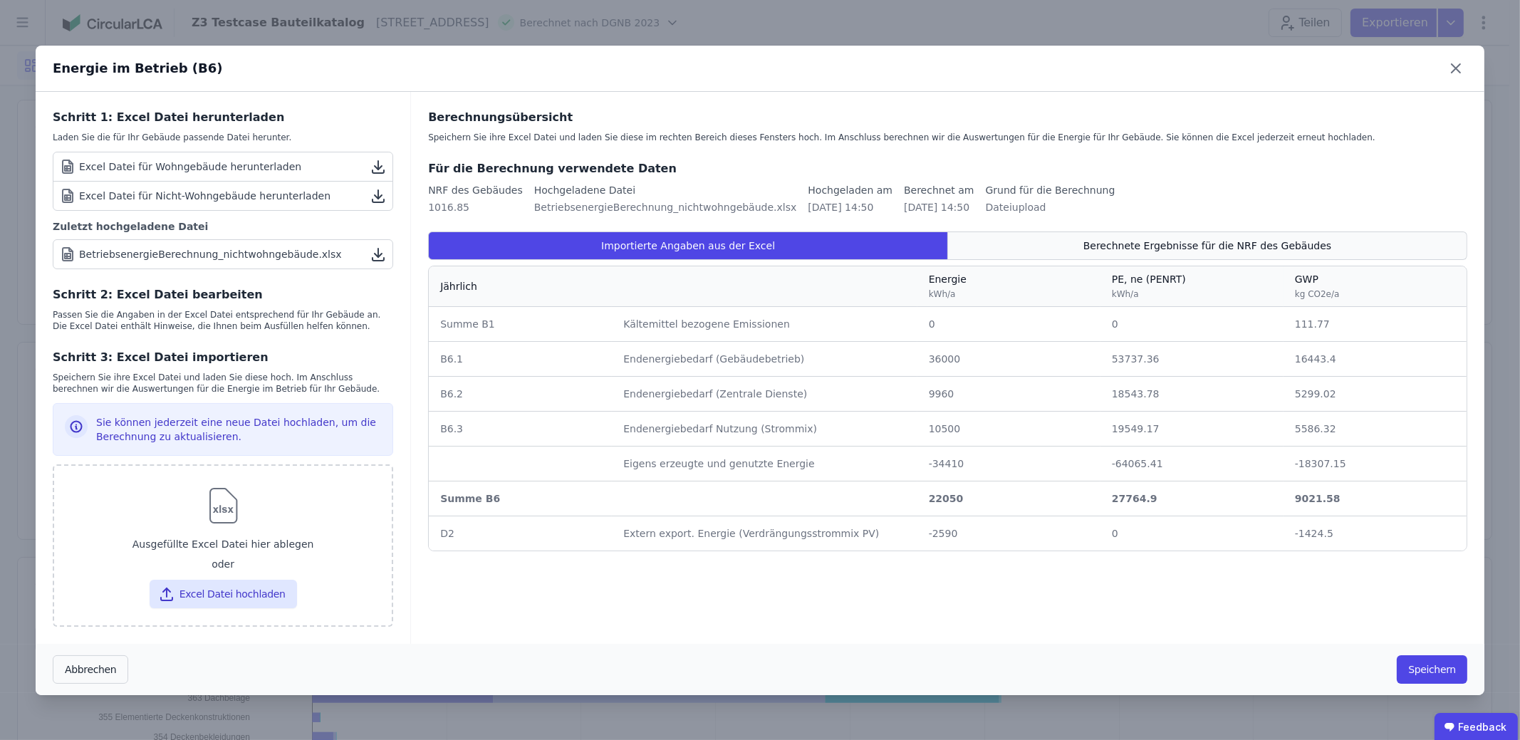
click at [1020, 254] on div "Berechnete Ergebnisse für die NRF des Gebäudes" at bounding box center [1207, 246] width 519 height 29
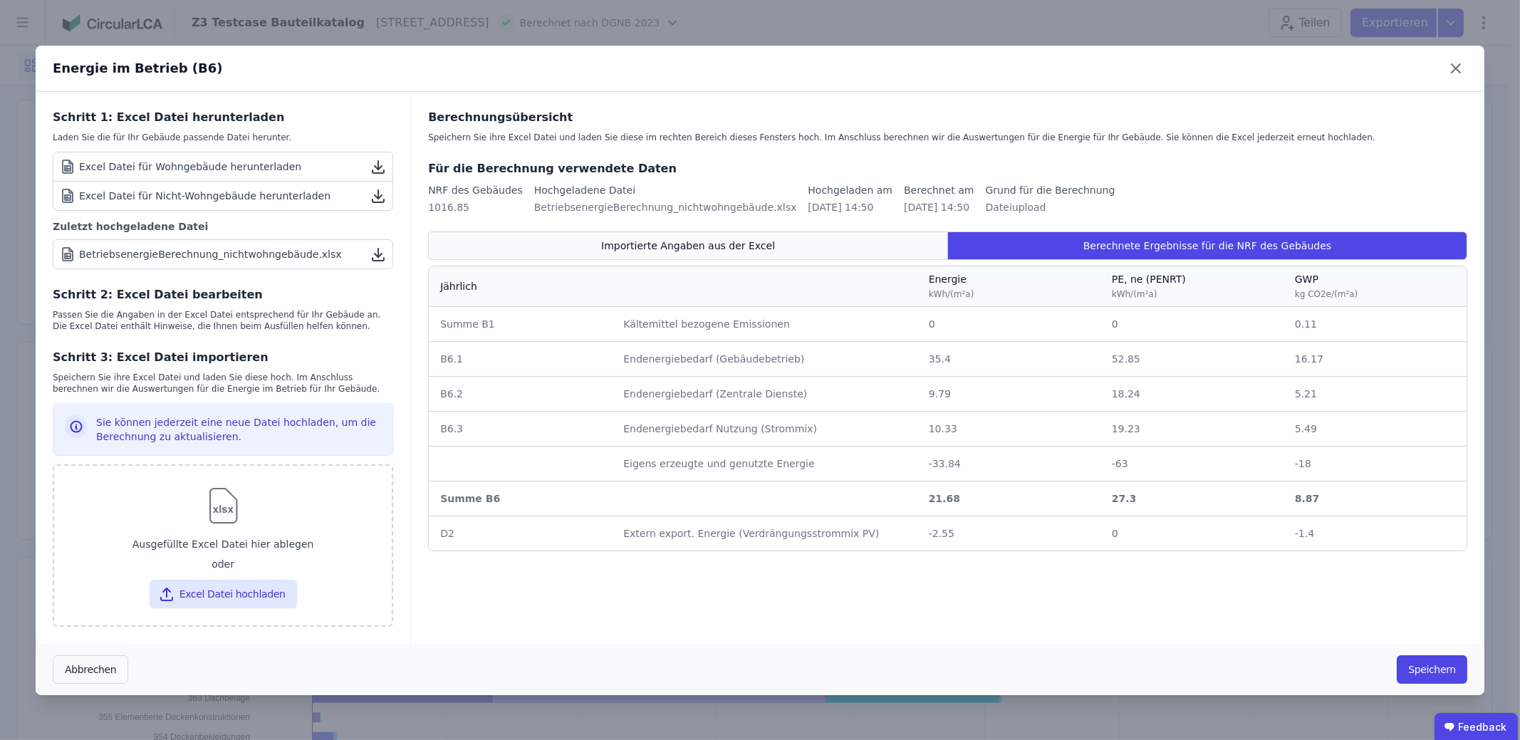
click at [886, 243] on div "Importierte Angaben aus der Excel" at bounding box center [688, 246] width 520 height 29
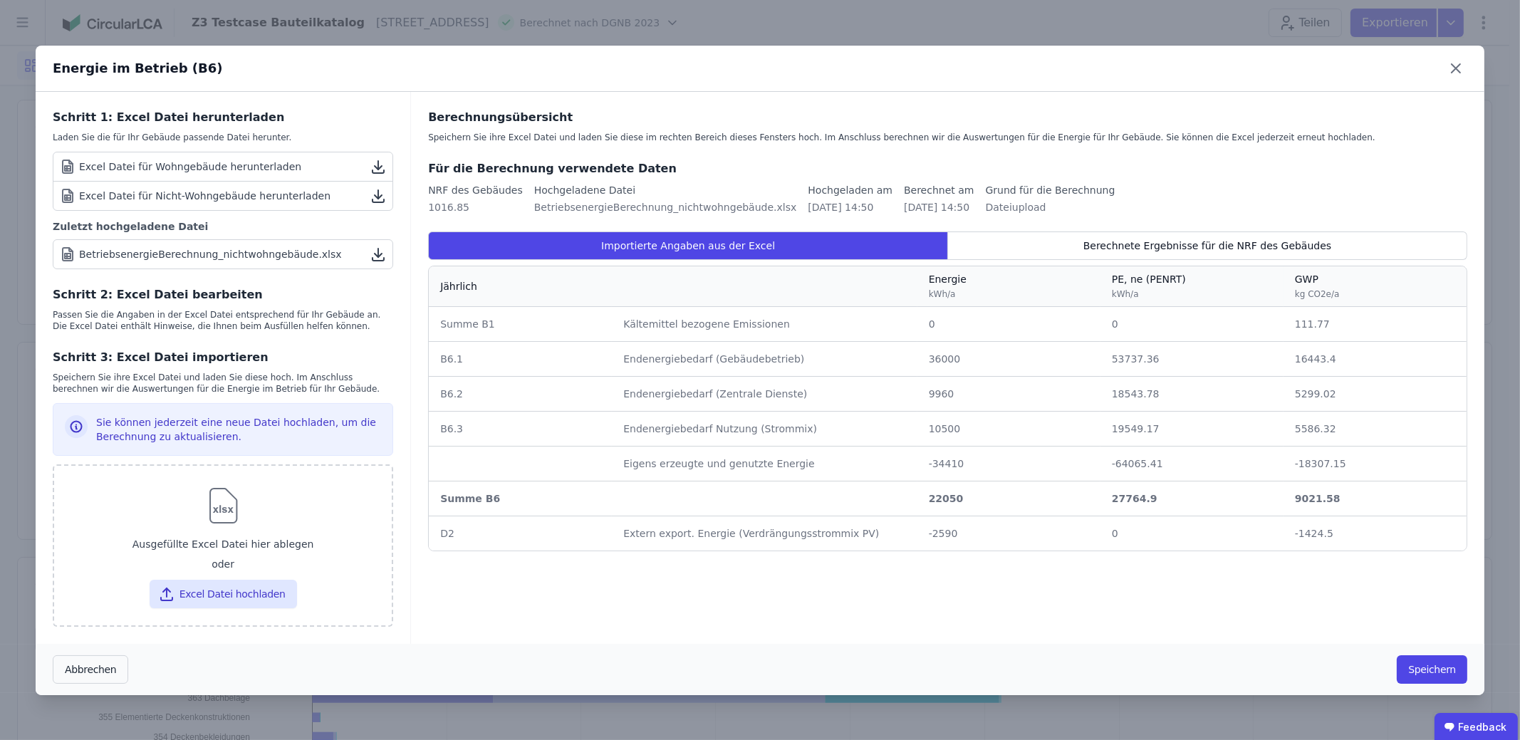
click at [1025, 231] on div "Berechnungsübersicht Speichern Sie ihre Excel Datei und laden Sie diese im rech…" at bounding box center [948, 368] width 1074 height 552
click at [1045, 234] on div "Berechnete Ergebnisse für die NRF des Gebäudes" at bounding box center [1207, 246] width 519 height 29
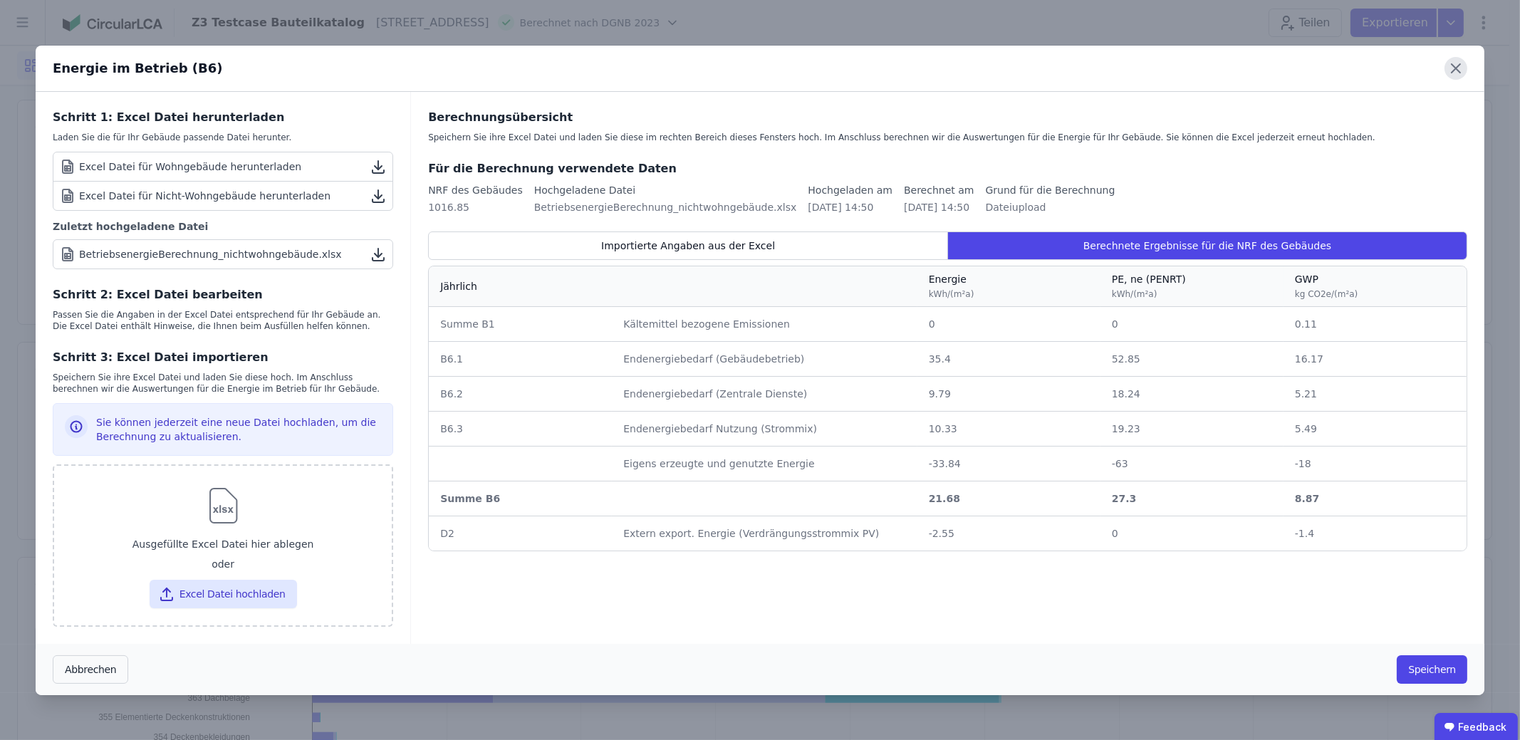
click at [1463, 66] on icon at bounding box center [1456, 68] width 23 height 23
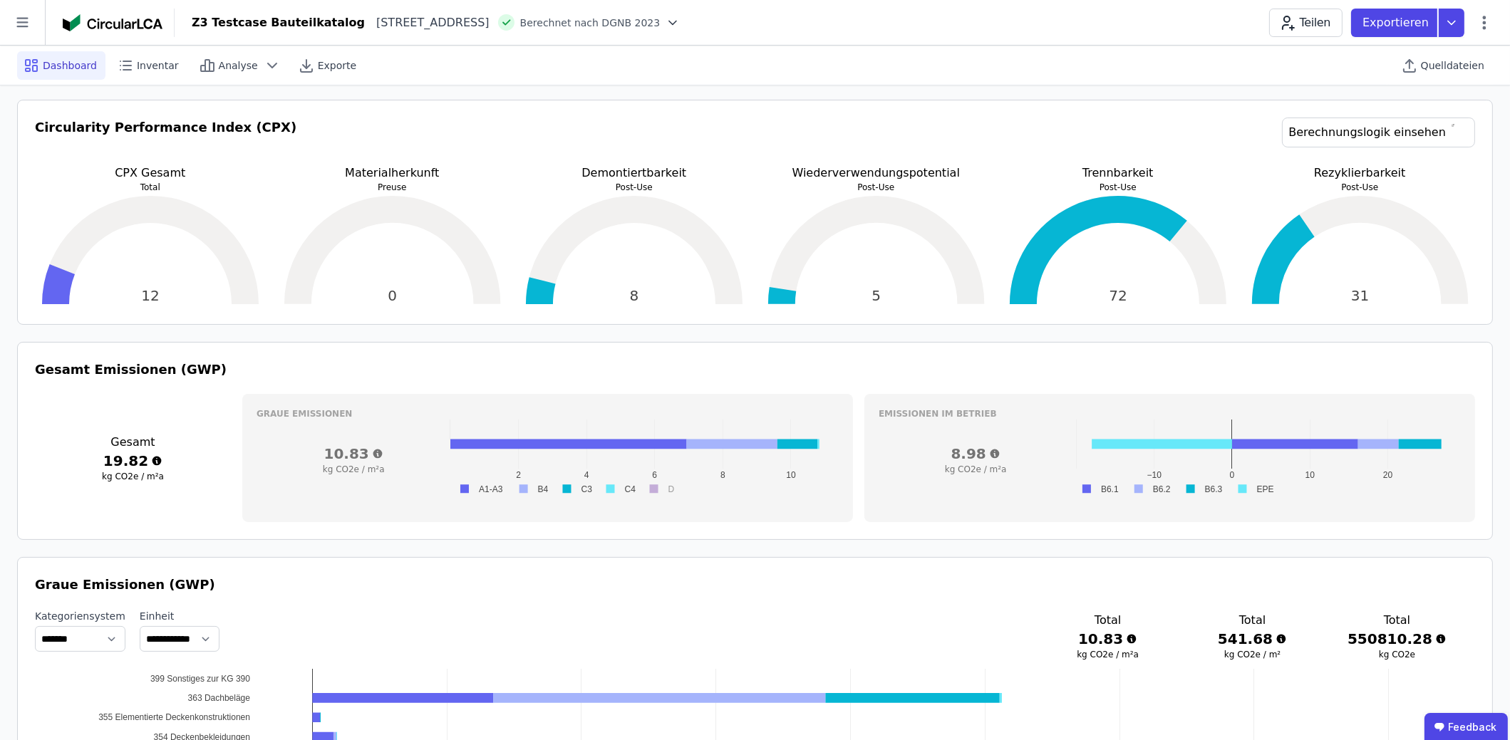
scroll to position [214, 0]
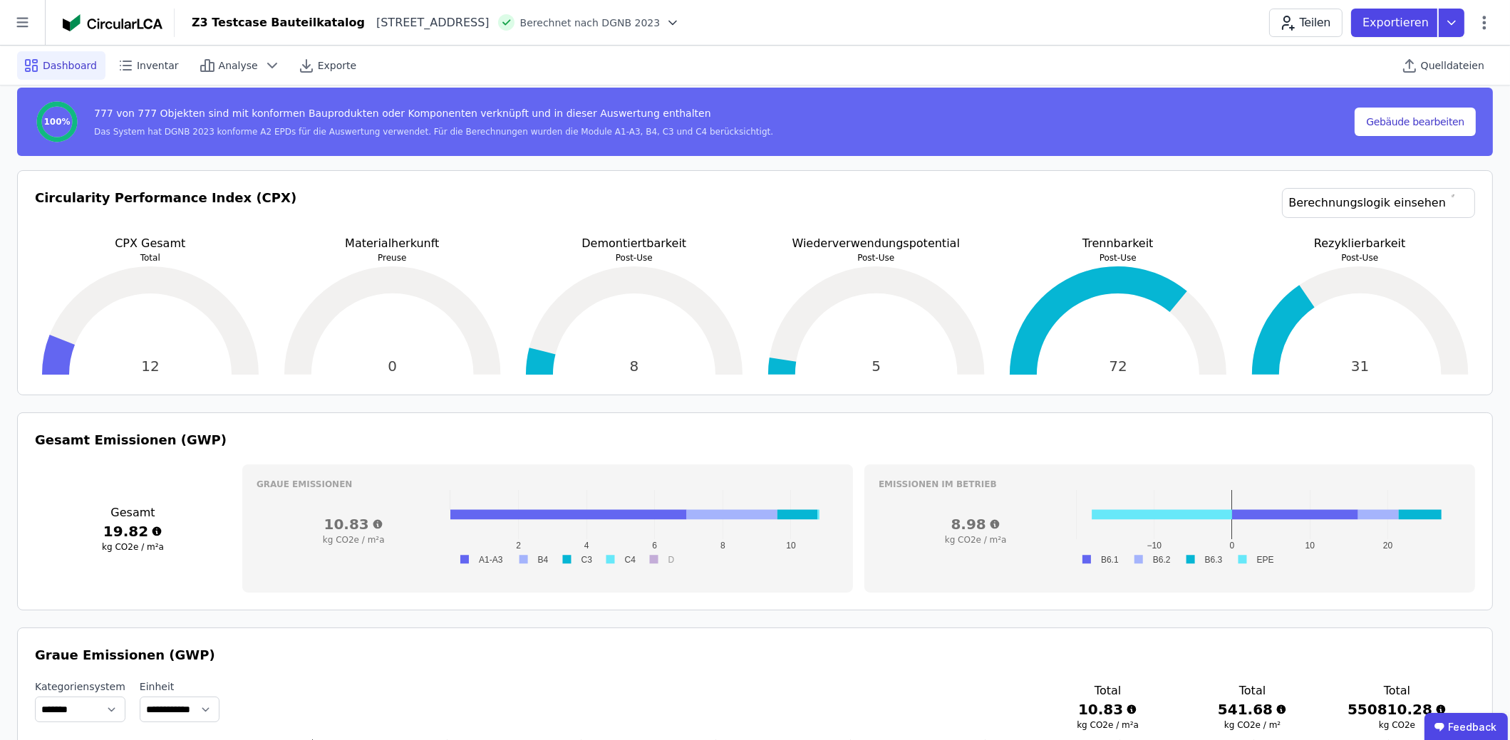
click at [1424, 479] on h3 "Emissionen im betrieb" at bounding box center [1170, 484] width 582 height 11
click at [1481, 26] on icon at bounding box center [1484, 22] width 17 height 17
click at [1437, 109] on span "Energie im Betrieb (B6)" at bounding box center [1423, 114] width 115 height 29
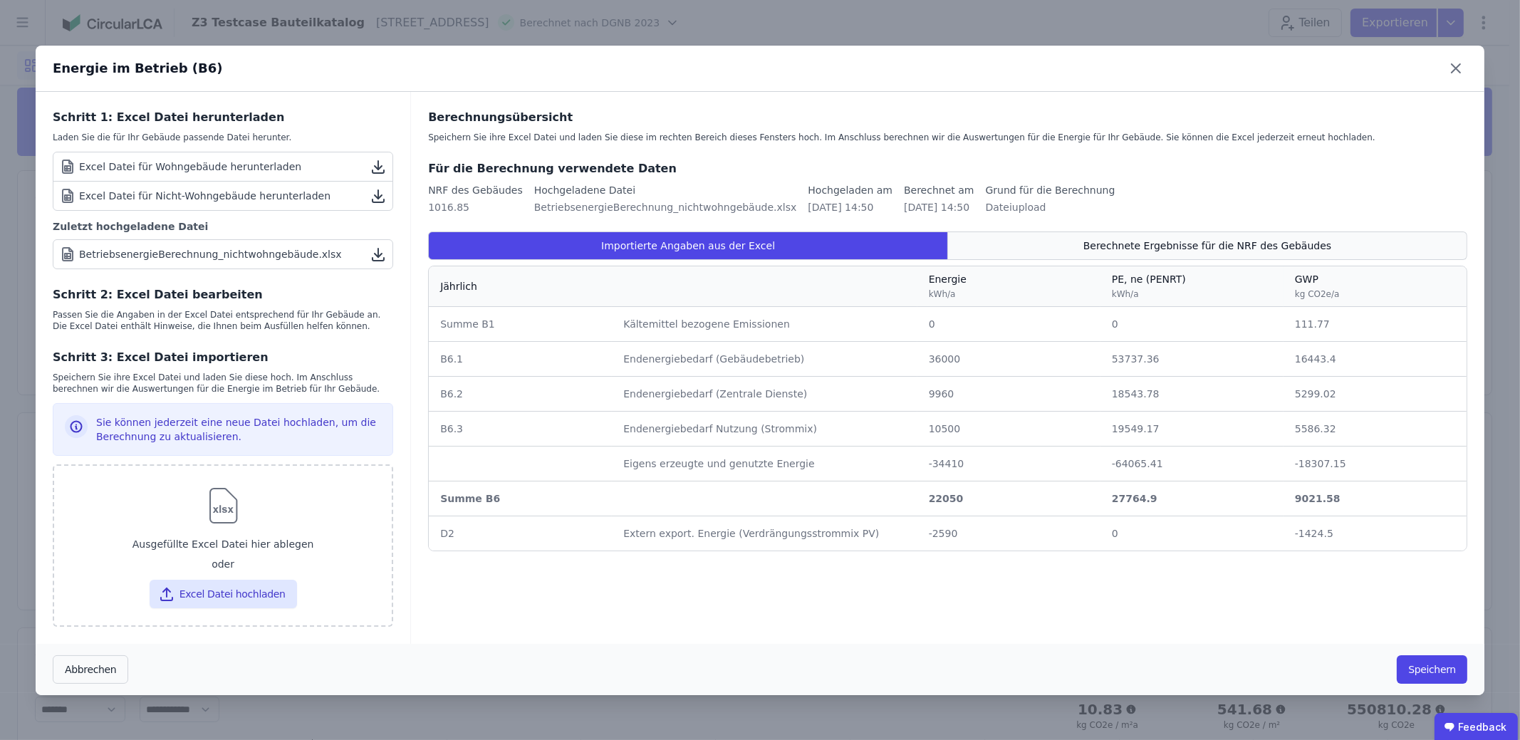
click at [1181, 239] on span "Berechnete Ergebnisse für die NRF des Gebäudes" at bounding box center [1208, 246] width 248 height 14
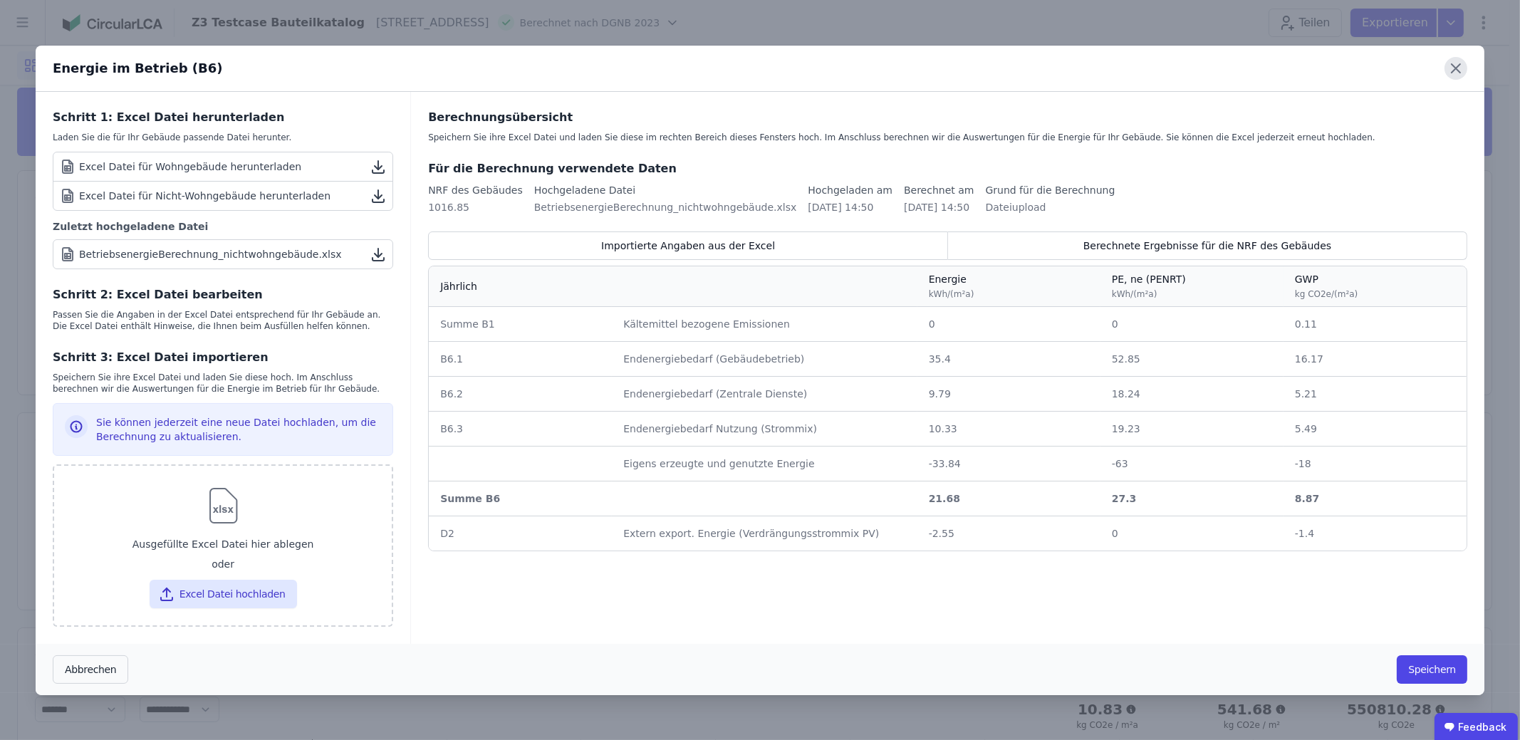
click at [1461, 68] on icon at bounding box center [1456, 68] width 23 height 23
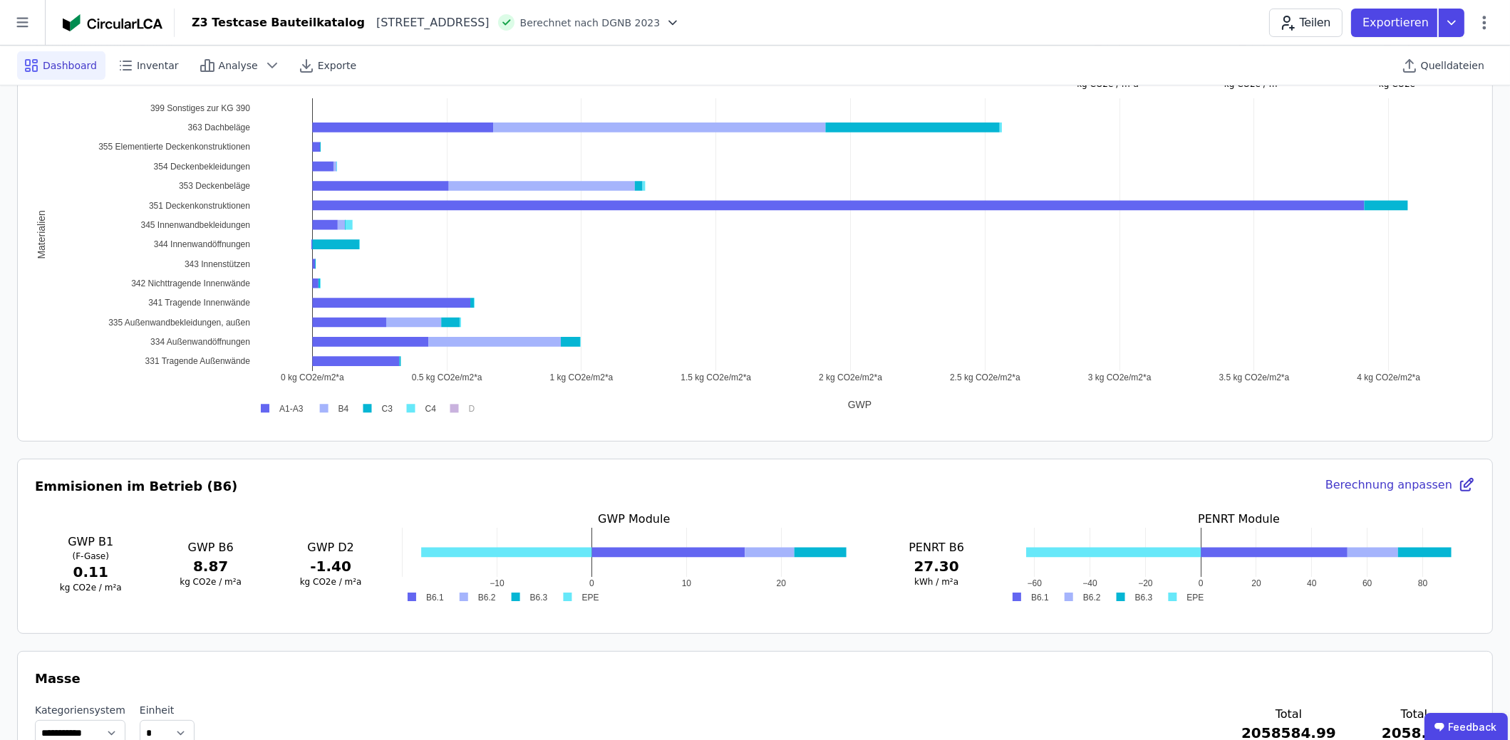
scroll to position [1211, 0]
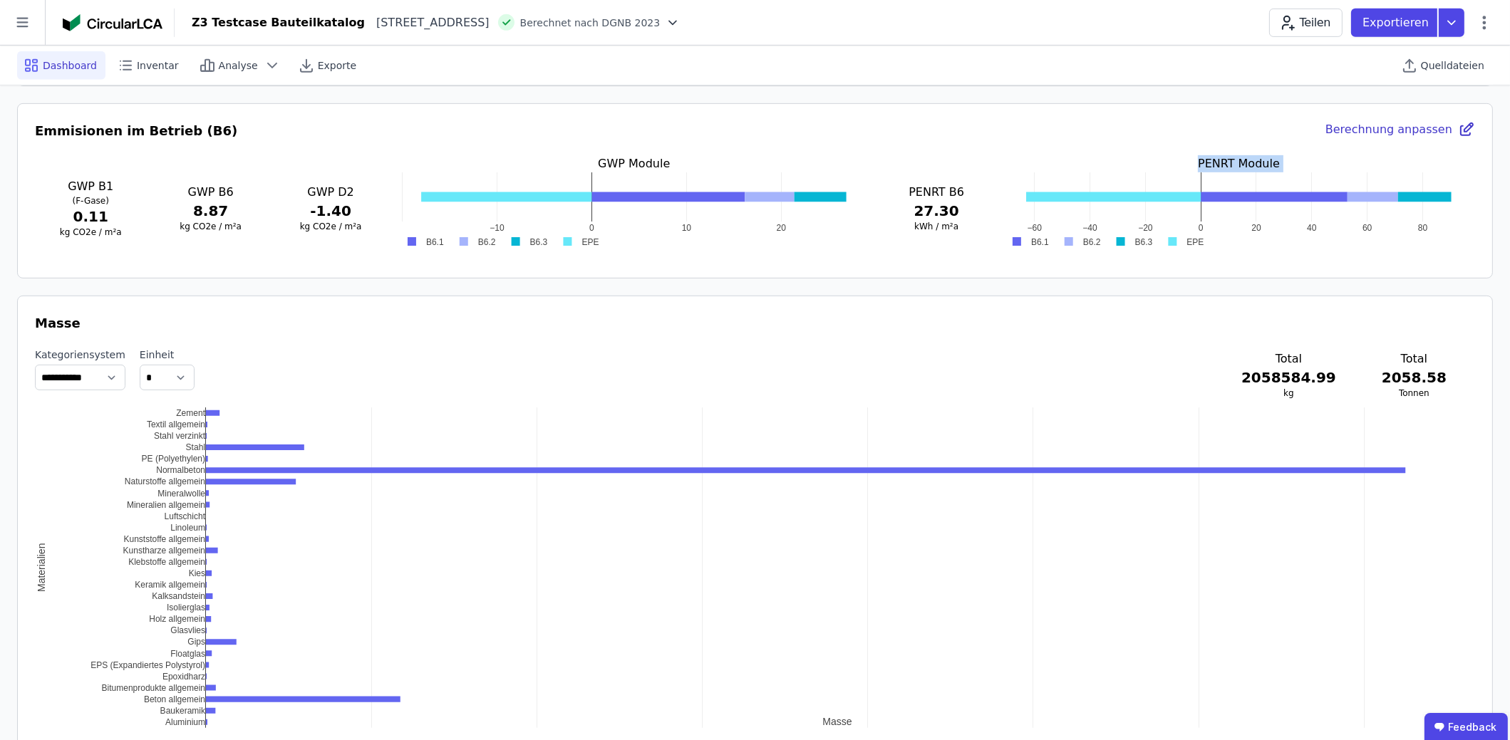
drag, startPoint x: 1131, startPoint y: 156, endPoint x: 1258, endPoint y: 224, distance: 143.1
click at [1258, 224] on div "PENRT Module −60 −40 −20 0 20 40 60 80 B6.1 B6.2 B6.3 EPE −60 −40 −20 0 20 40 6…" at bounding box center [1238, 207] width 472 height 105
click at [1341, 142] on div "Emmisionen im Betrieb (B6) Berechnung anpassen GWP B1 (F-Gase) 0.11 kg CO2e / m…" at bounding box center [755, 191] width 1440 height 140
click at [1467, 128] on icon at bounding box center [1468, 127] width 9 height 9
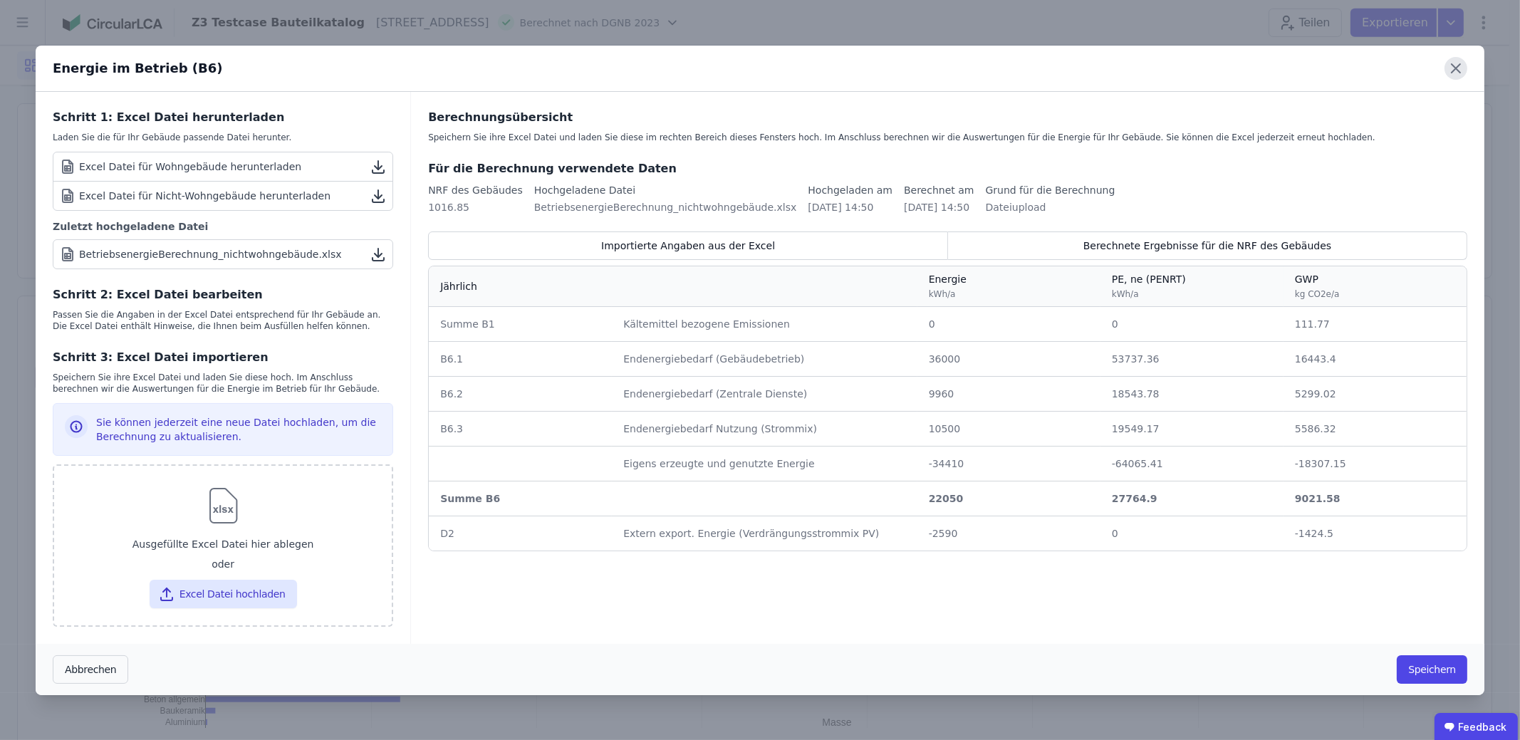
click at [1451, 67] on icon at bounding box center [1456, 68] width 23 height 23
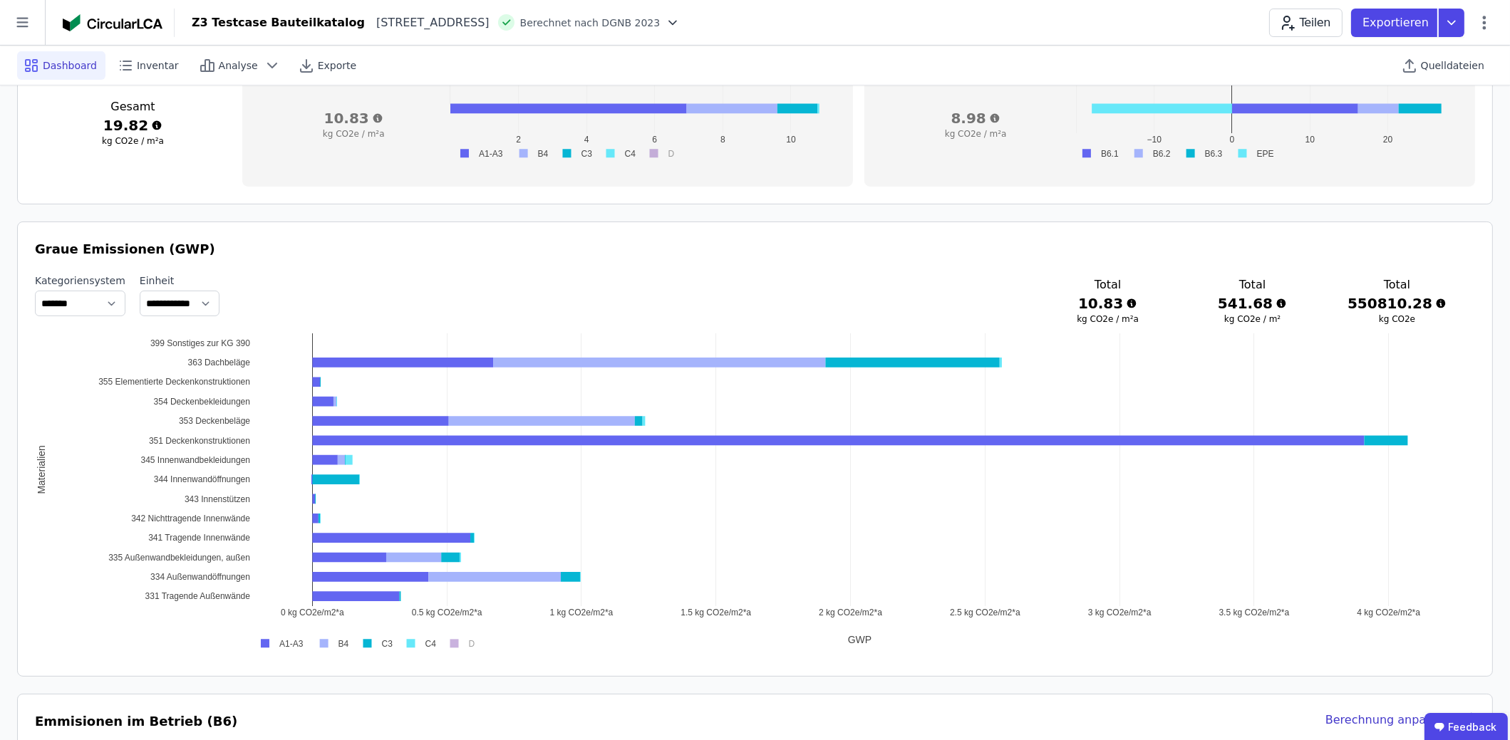
scroll to position [784, 0]
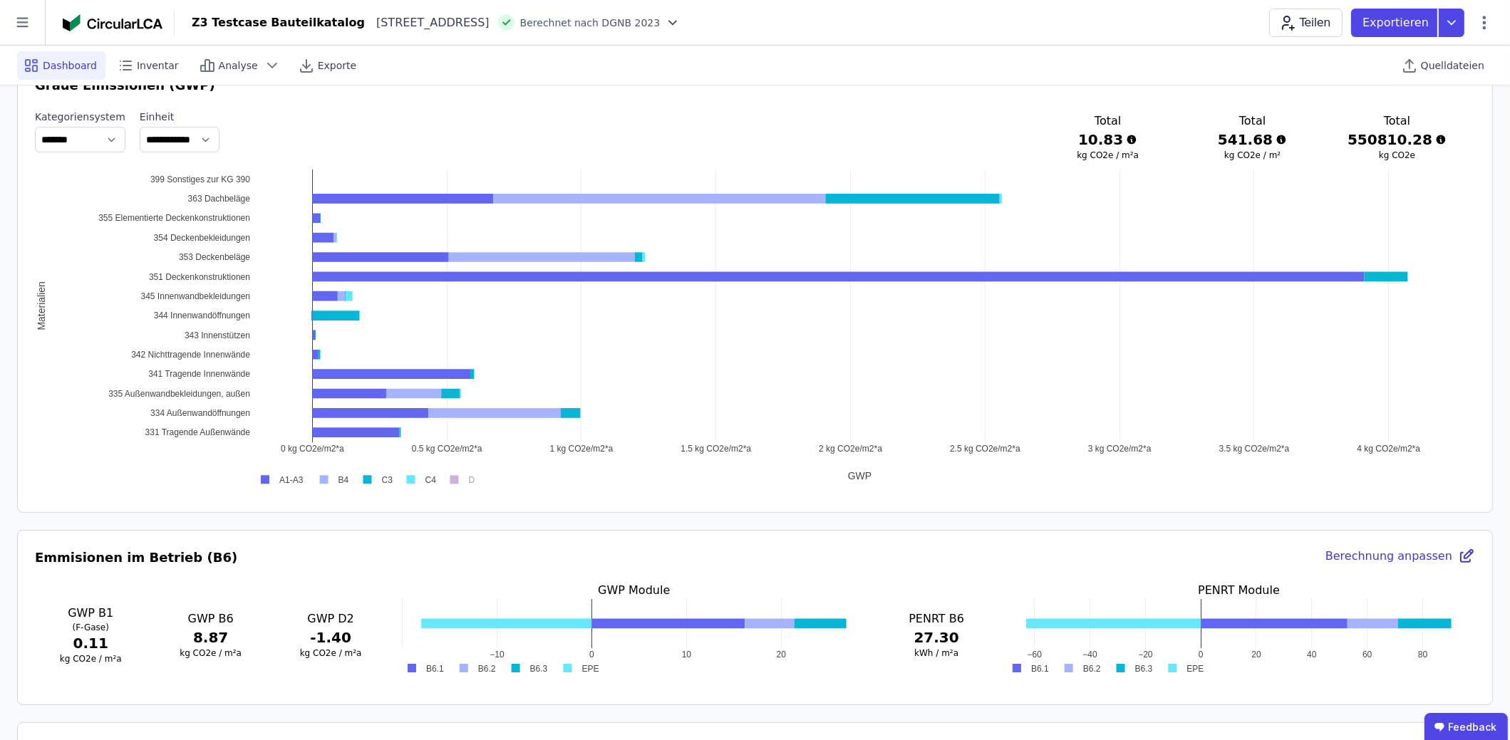
click at [1478, 33] on div "Teilen Exportieren" at bounding box center [1381, 23] width 224 height 29
click at [1481, 29] on icon at bounding box center [1484, 22] width 17 height 17
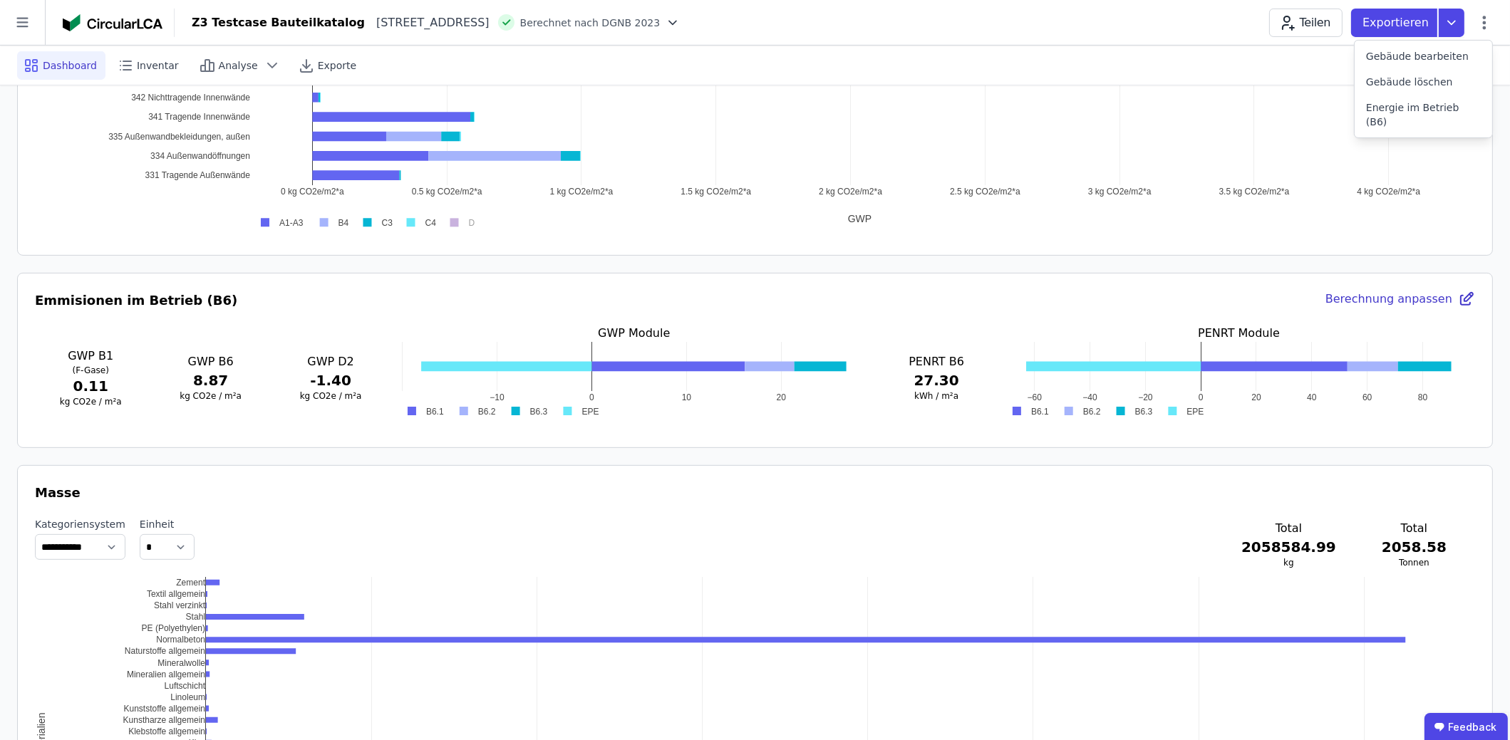
scroll to position [1069, 0]
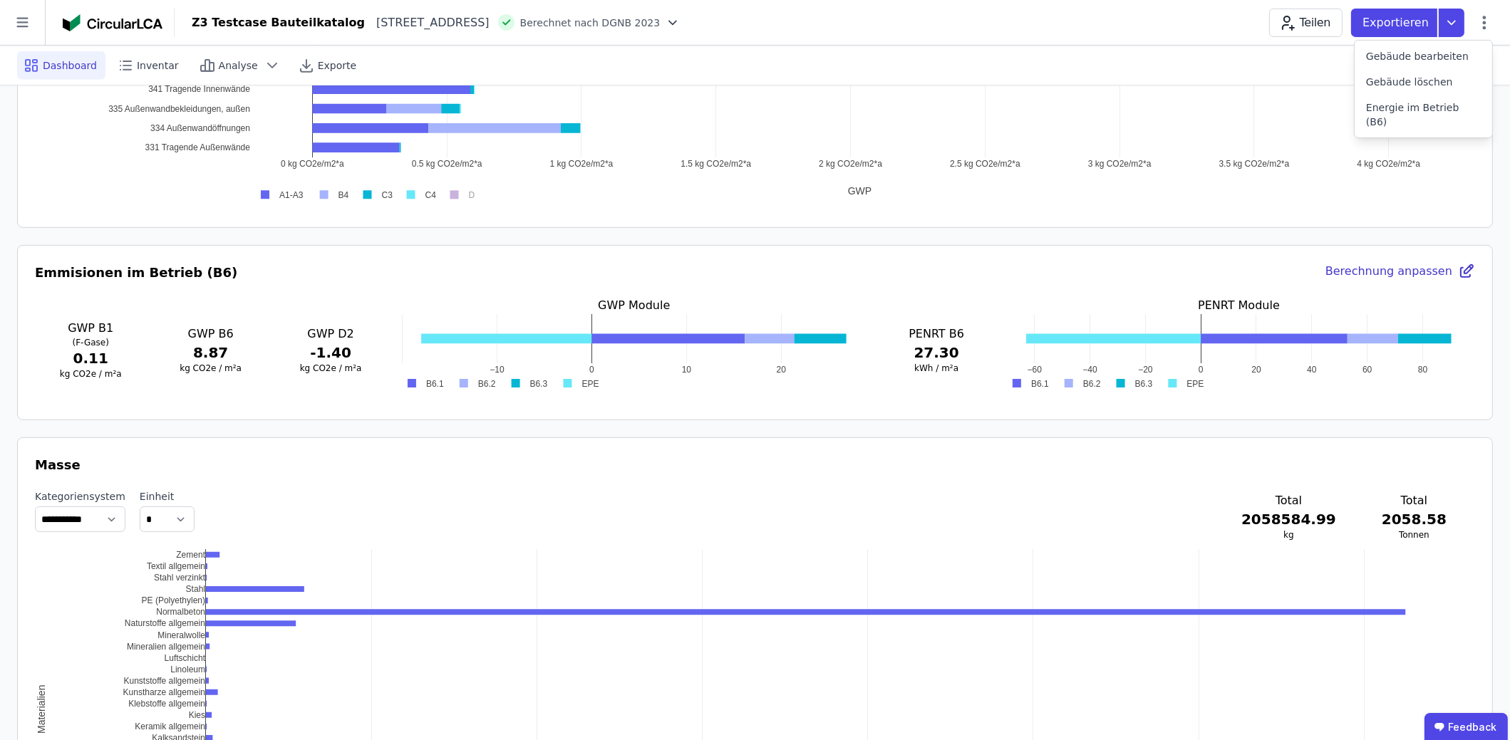
click at [1464, 274] on icon at bounding box center [1466, 271] width 17 height 17
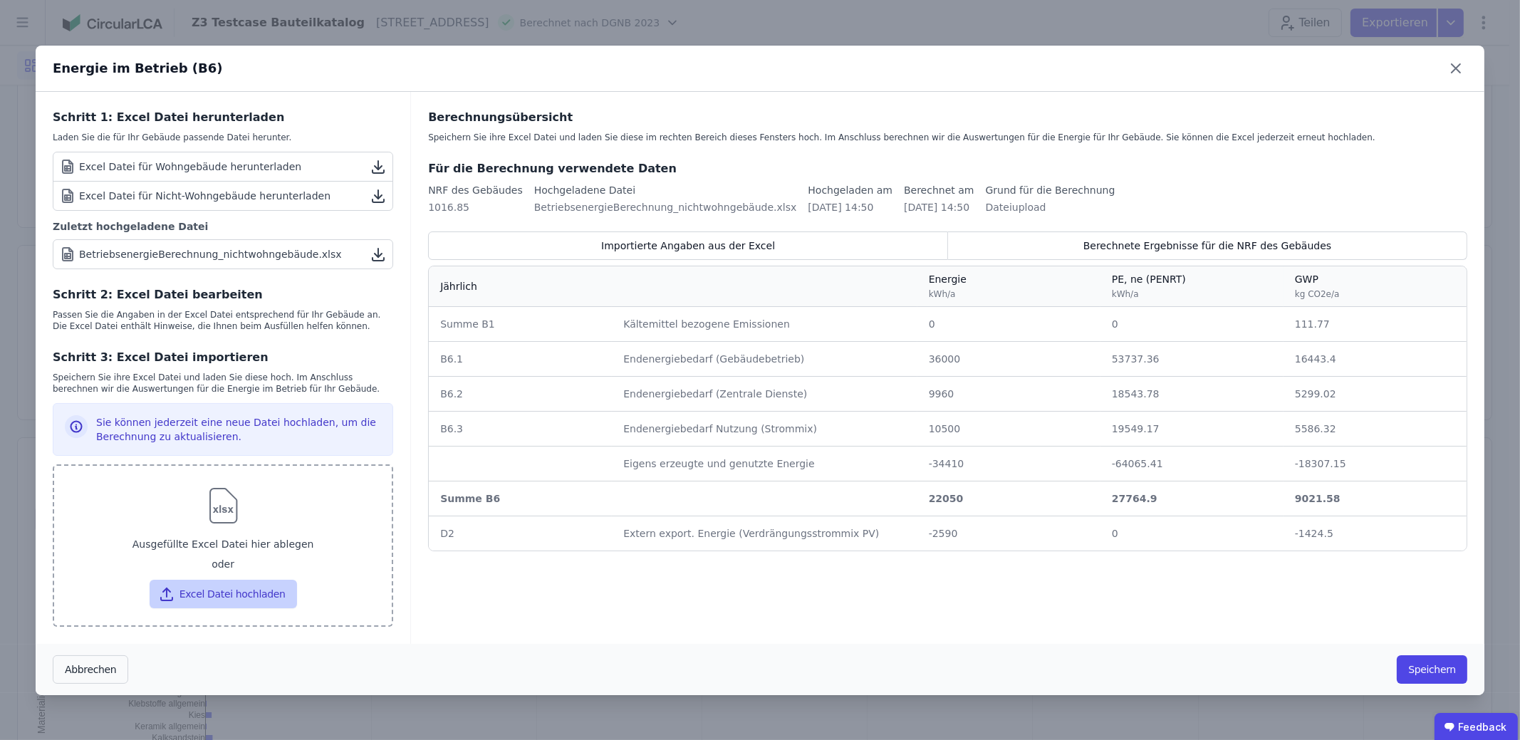
click at [209, 606] on button "Excel Datei hochladen" at bounding box center [223, 594] width 147 height 29
type input "**********"
click at [258, 596] on button "Excel Datei hochladen" at bounding box center [223, 594] width 147 height 29
type input "**********"
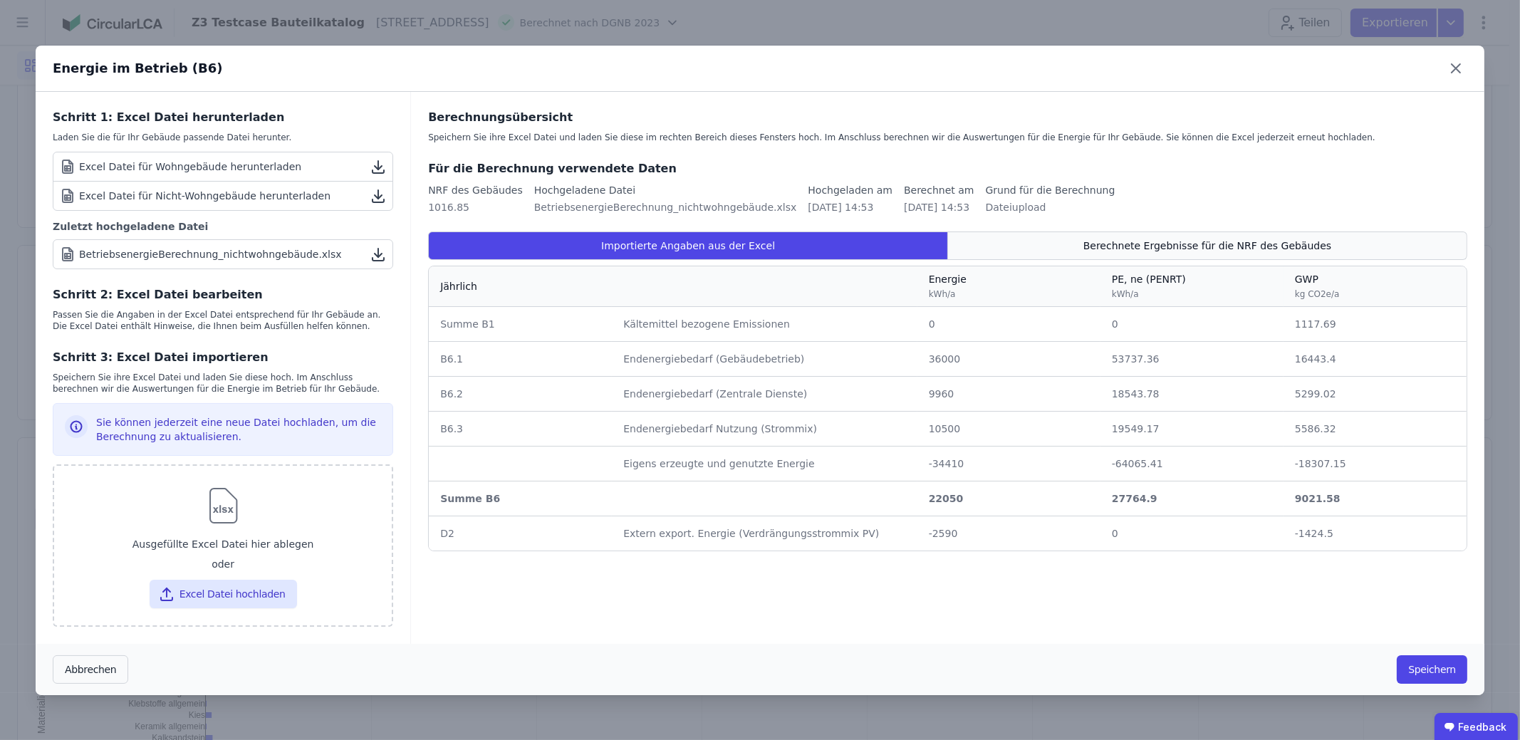
click at [1169, 249] on span "Berechnete Ergebnisse für die NRF des Gebäudes" at bounding box center [1208, 246] width 248 height 14
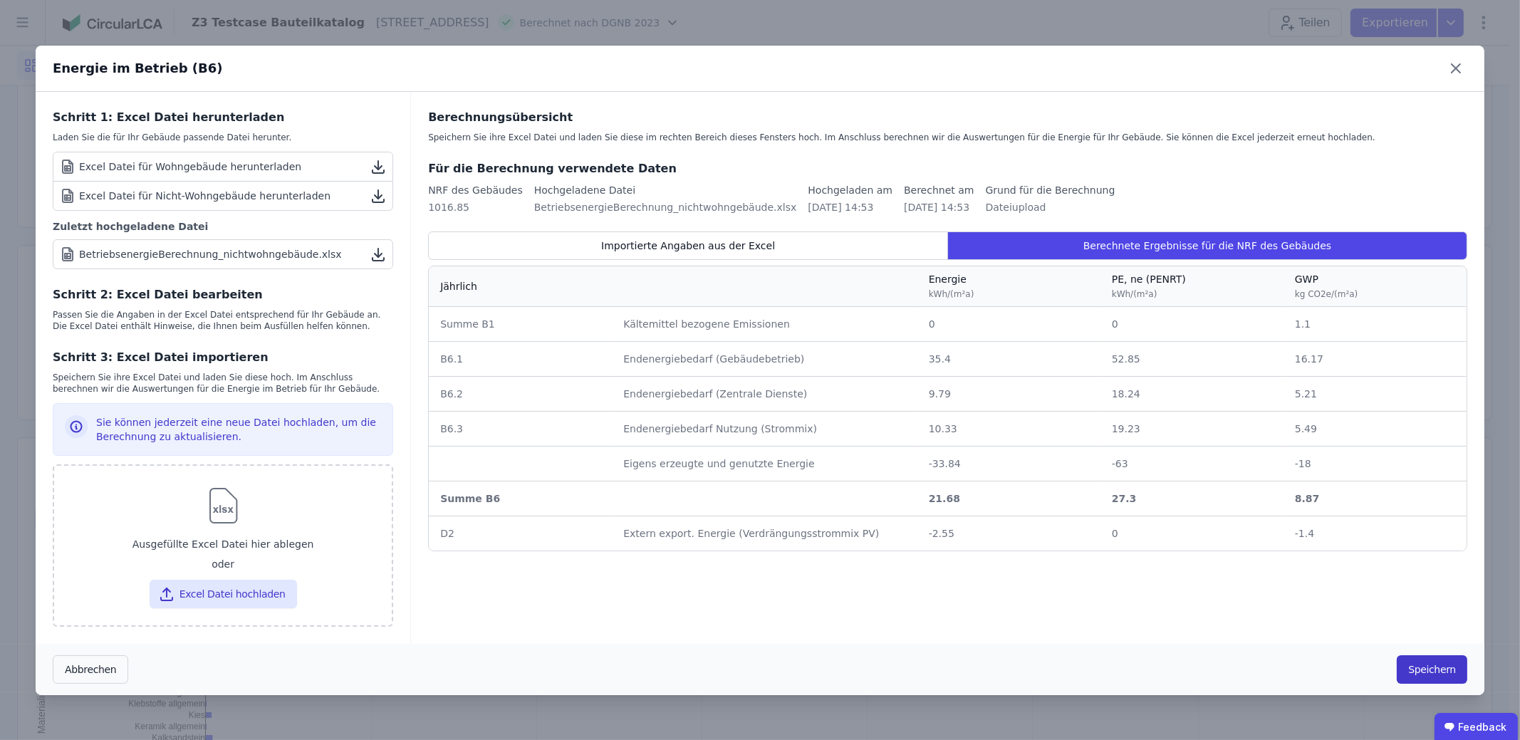
click at [1414, 668] on button "Speichern" at bounding box center [1432, 670] width 71 height 29
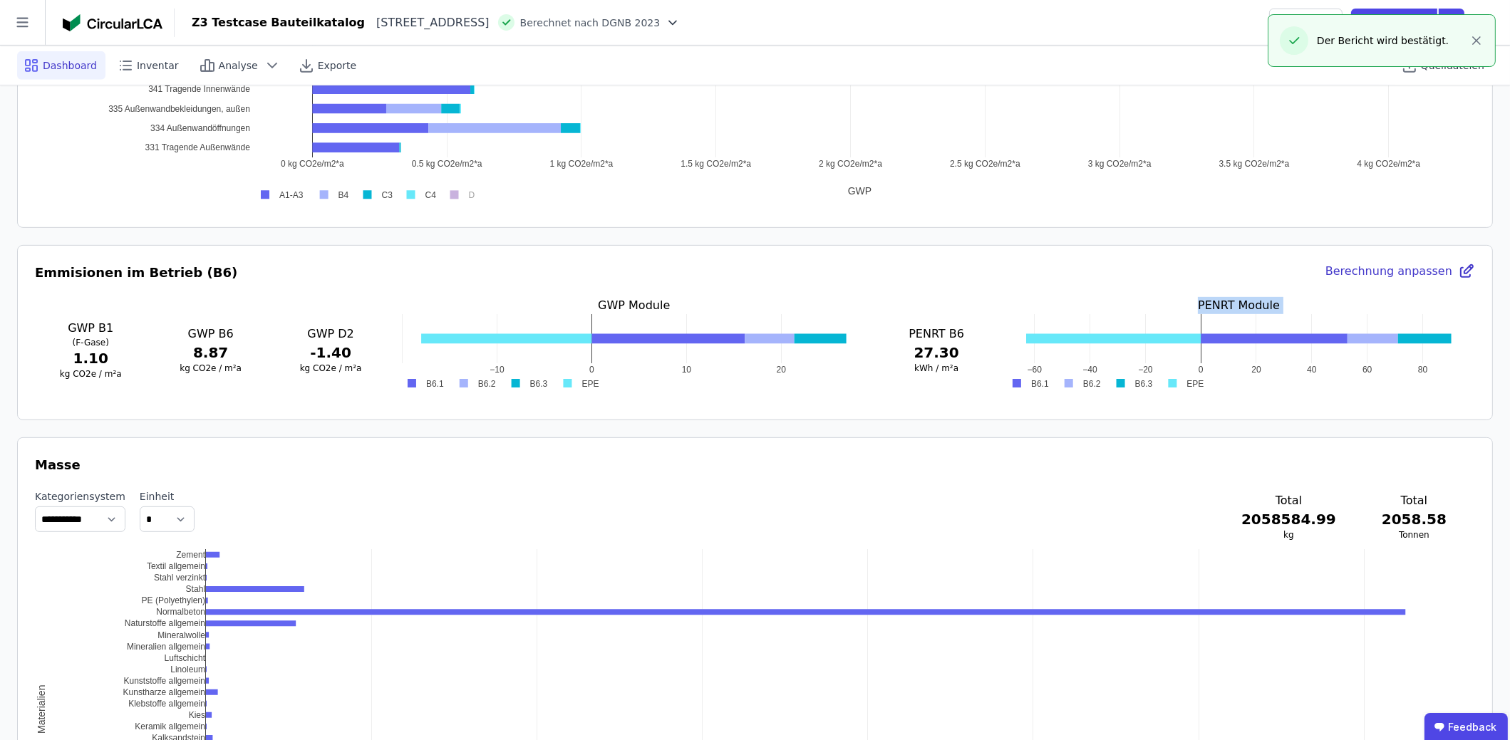
drag, startPoint x: 1146, startPoint y: 302, endPoint x: 1258, endPoint y: 378, distance: 135.0
click at [1258, 378] on div "PENRT Module −60 −40 −20 0 20 40 60 80 B6.1 B6.2 B6.3 EPE −60 −40 −20 0 20 40 6…" at bounding box center [1238, 349] width 472 height 105
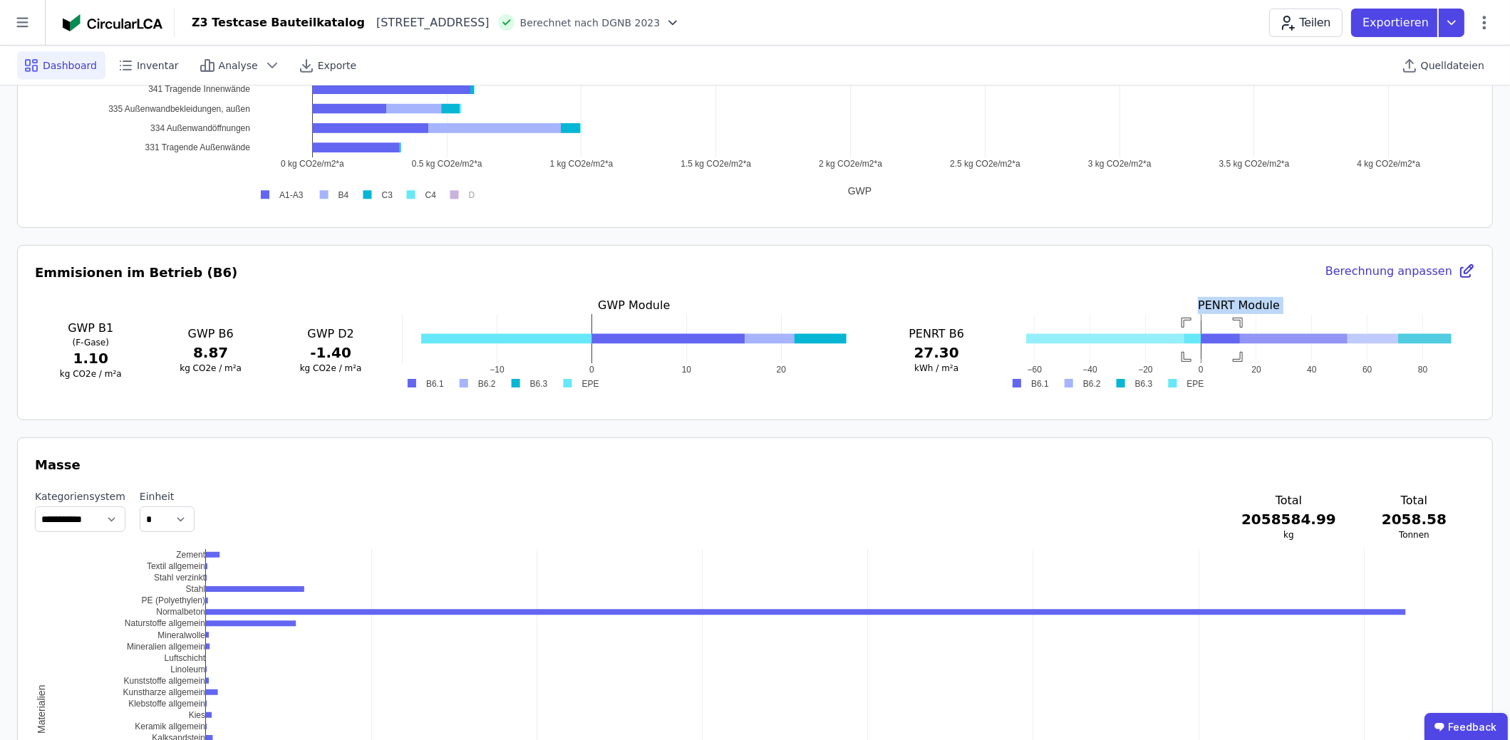
drag, startPoint x: 1240, startPoint y: 357, endPoint x: 1184, endPoint y: 318, distance: 67.6
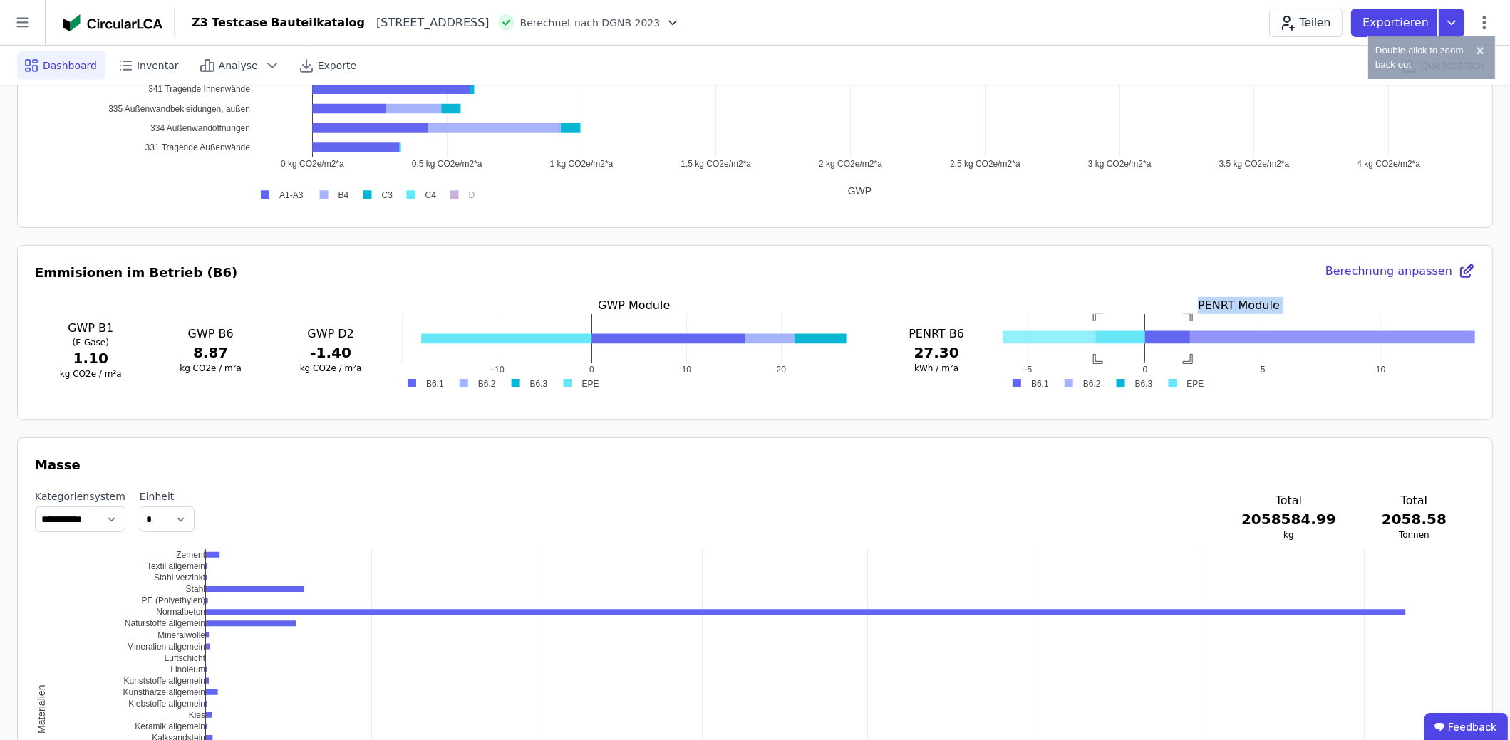
drag, startPoint x: 1190, startPoint y: 359, endPoint x: 1096, endPoint y: 306, distance: 108.2
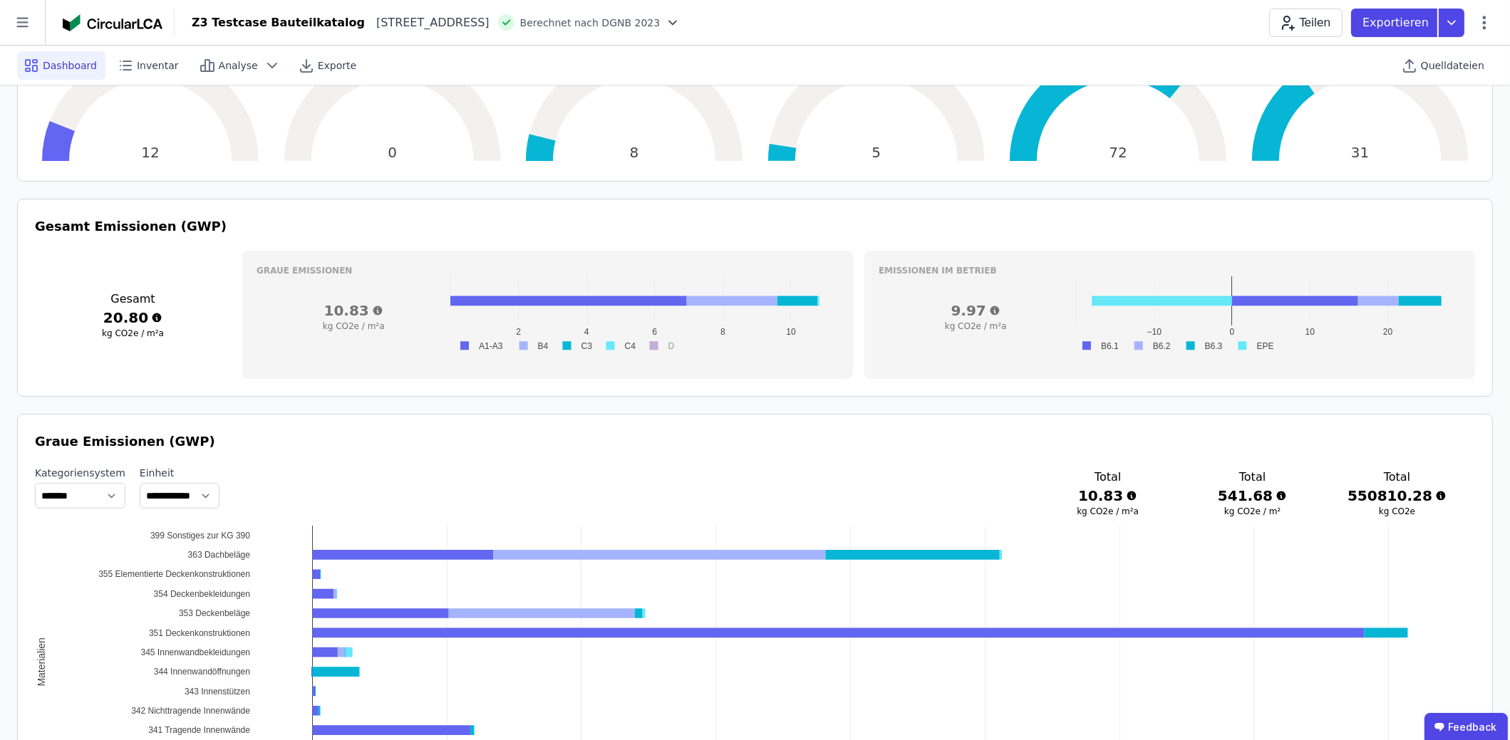
scroll to position [284, 0]
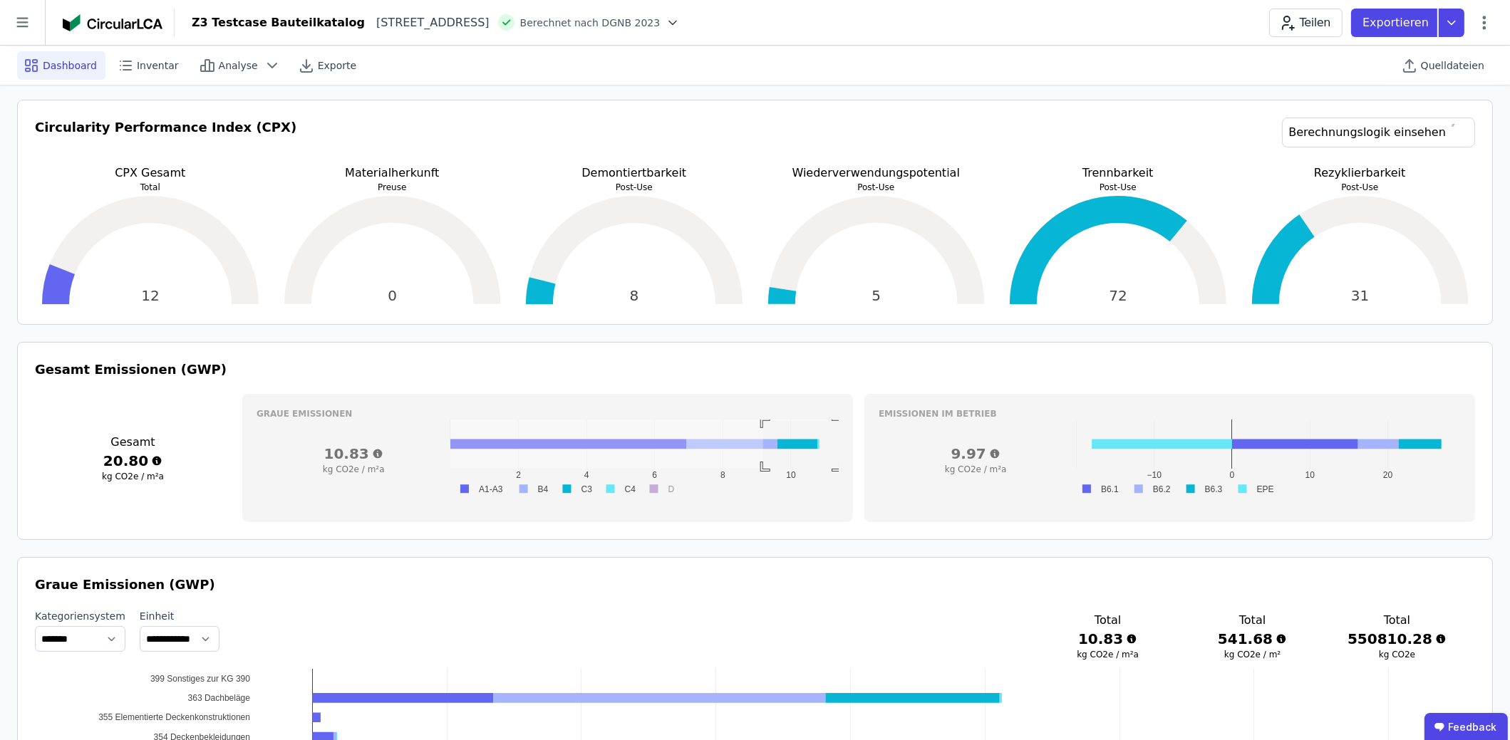
drag, startPoint x: 763, startPoint y: 420, endPoint x: 841, endPoint y: 484, distance: 100.7
click at [1489, 25] on icon at bounding box center [1484, 22] width 17 height 17
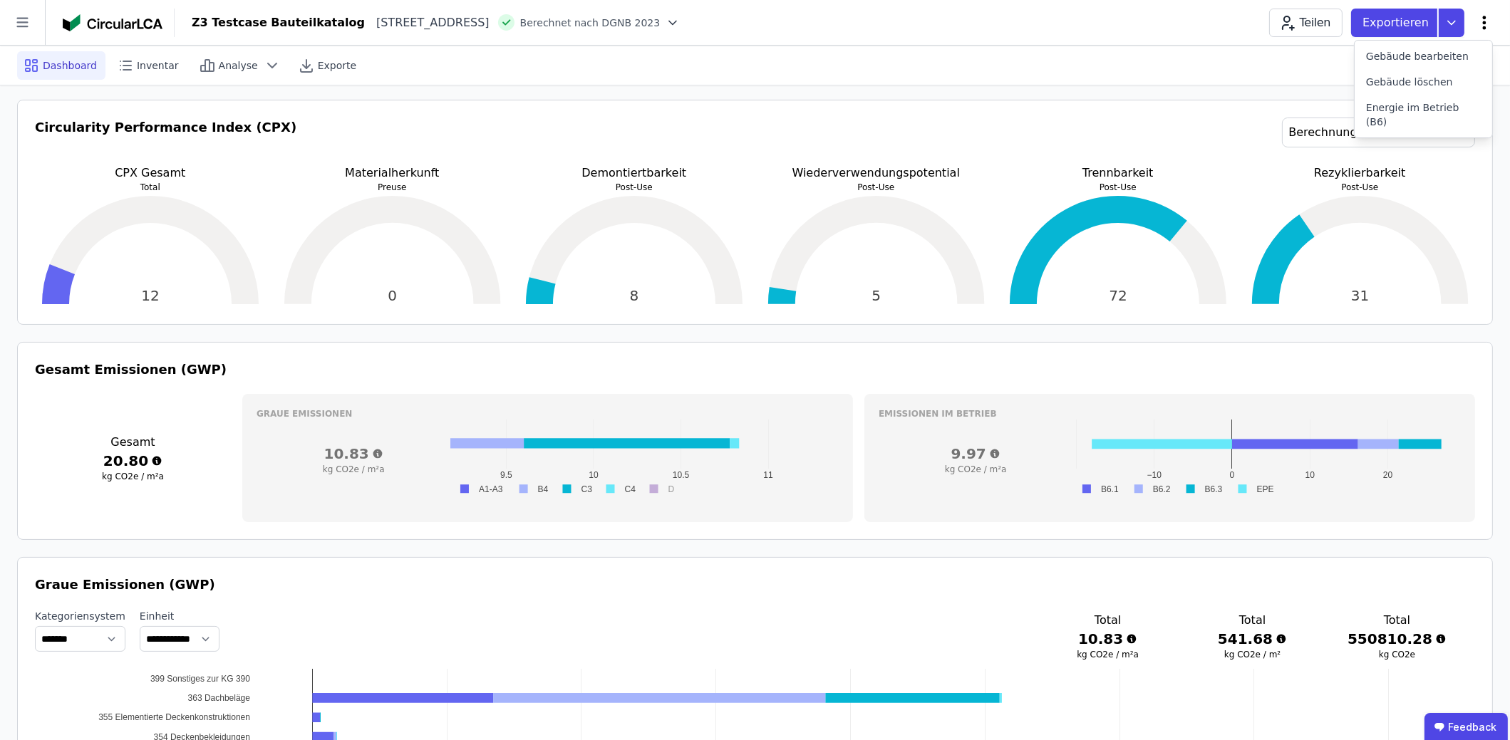
click at [1481, 24] on icon at bounding box center [1484, 22] width 17 height 17
click at [1444, 108] on span "Energie im Betrieb (B6)" at bounding box center [1423, 114] width 115 height 29
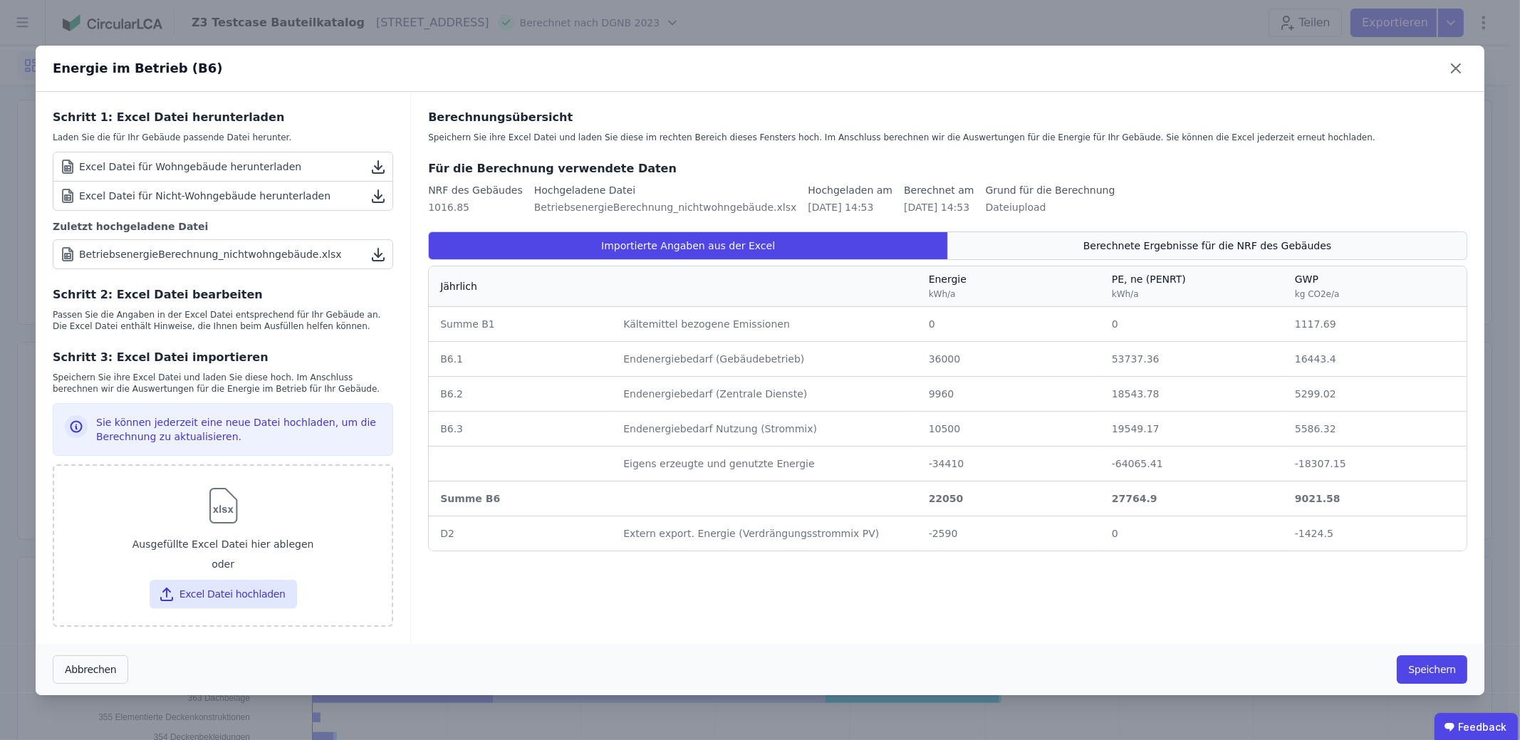
click at [1191, 240] on span "Berechnete Ergebnisse für die NRF des Gebäudes" at bounding box center [1208, 246] width 248 height 14
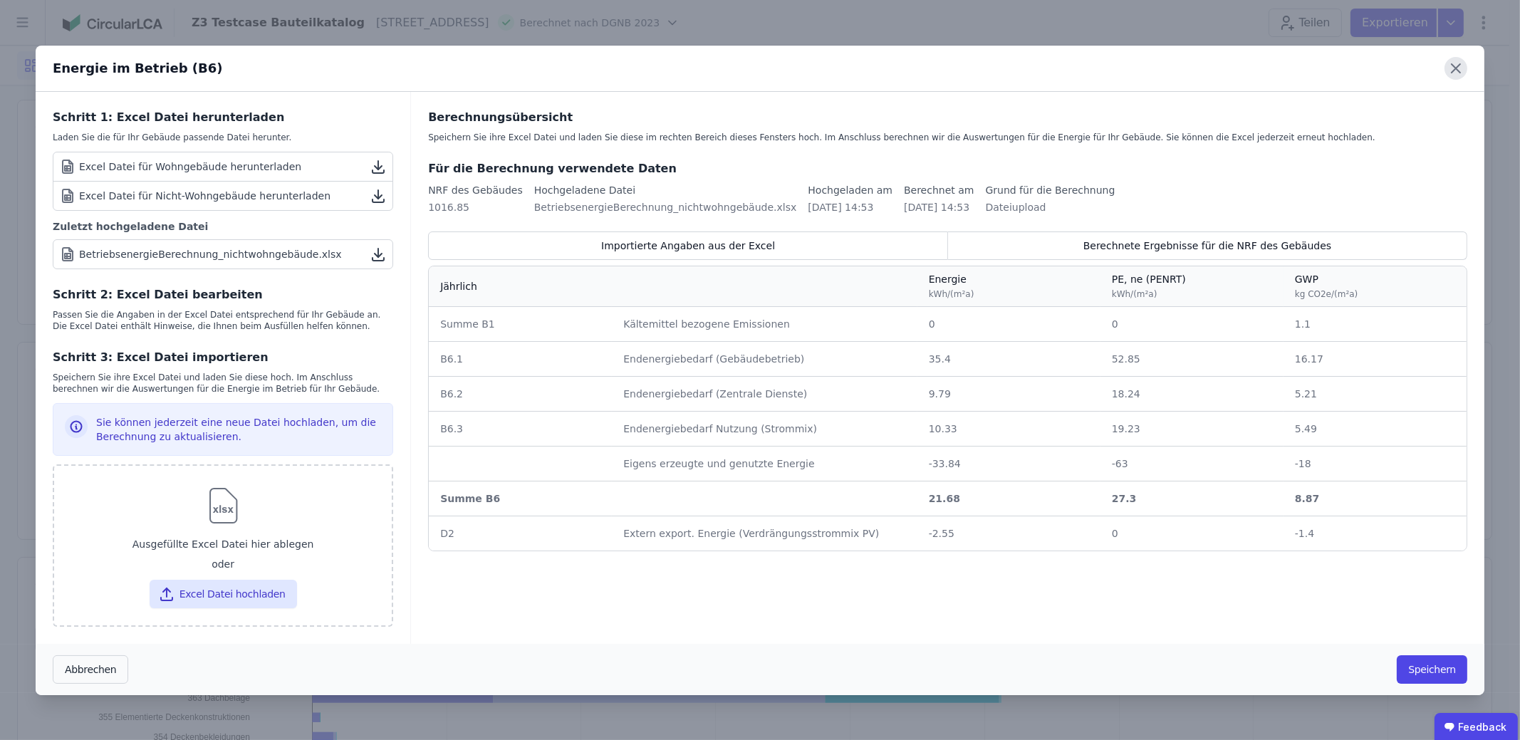
click at [1462, 74] on icon at bounding box center [1456, 68] width 23 height 23
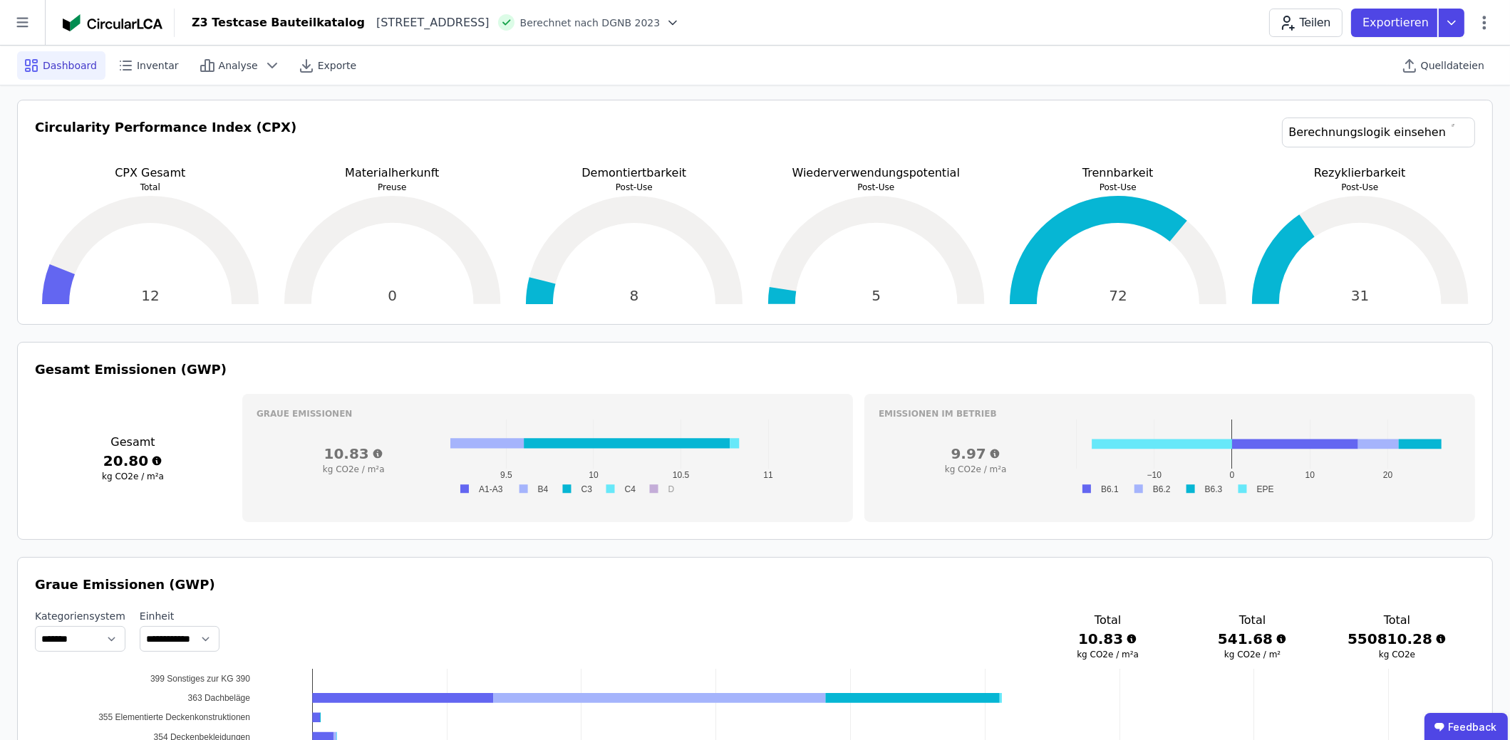
click at [973, 454] on h3 "9.97" at bounding box center [976, 454] width 194 height 20
click at [994, 452] on icon at bounding box center [994, 454] width 9 height 9
click at [993, 451] on icon at bounding box center [994, 454] width 9 height 9
click at [152, 457] on icon at bounding box center [156, 461] width 9 height 9
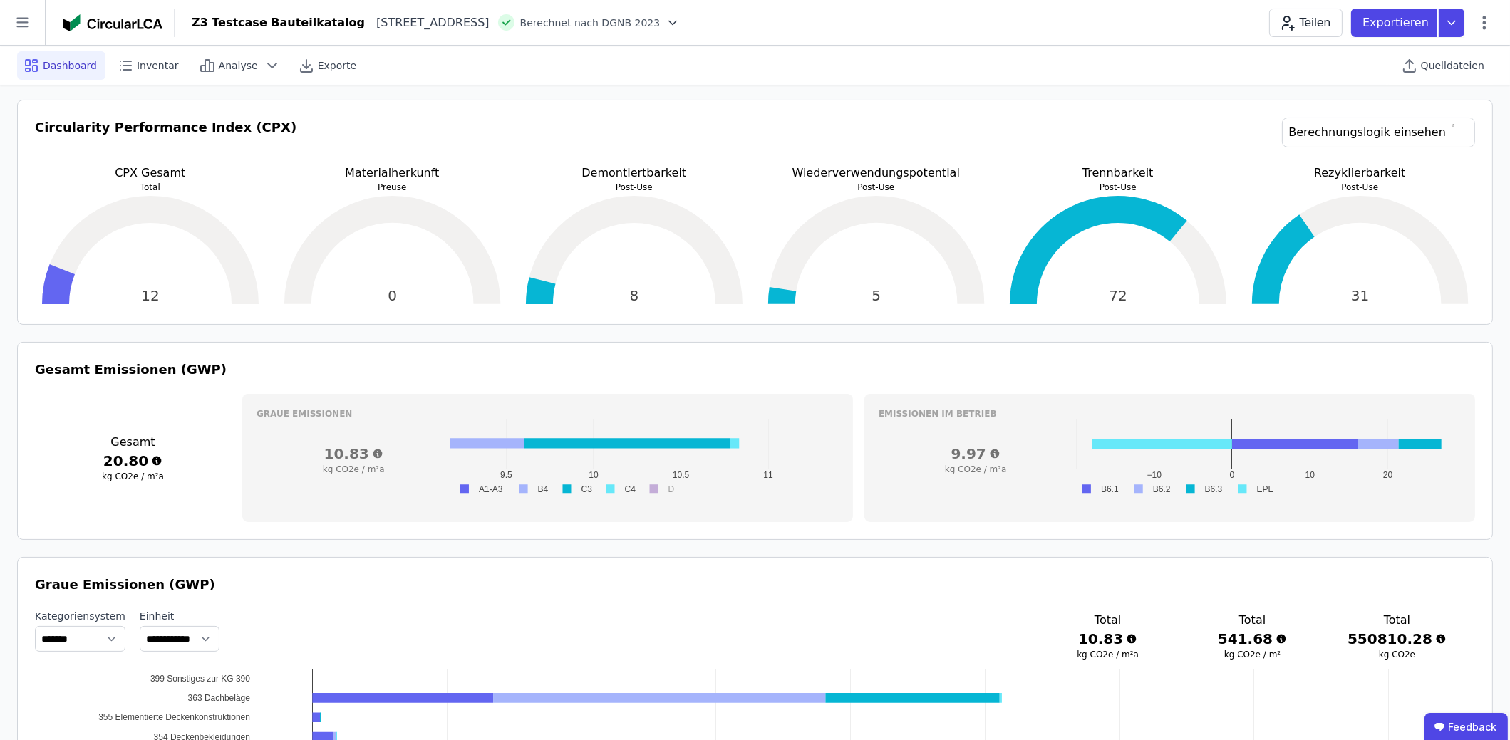
click at [996, 452] on icon at bounding box center [994, 453] width 11 height 11
